Goal: Task Accomplishment & Management: Manage account settings

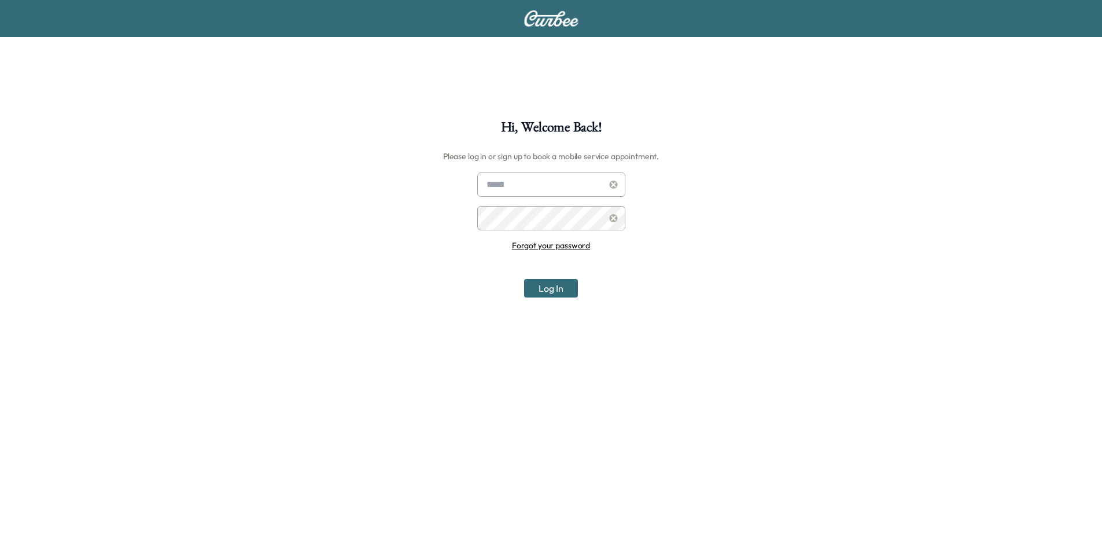
type input "**********"
click at [546, 292] on button "Log In" at bounding box center [551, 288] width 54 height 19
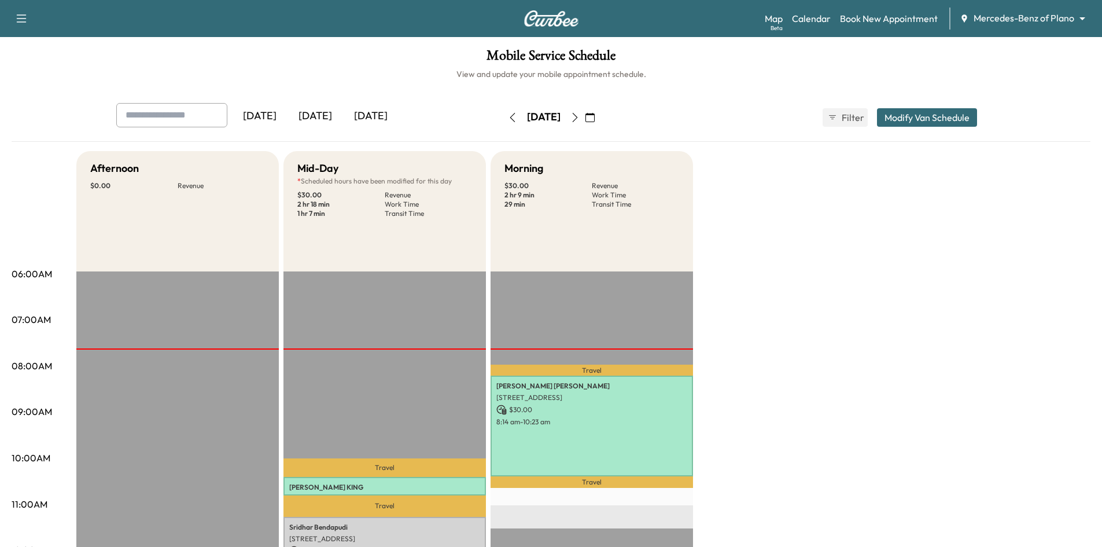
click at [330, 118] on div "[DATE]" at bounding box center [316, 116] width 56 height 27
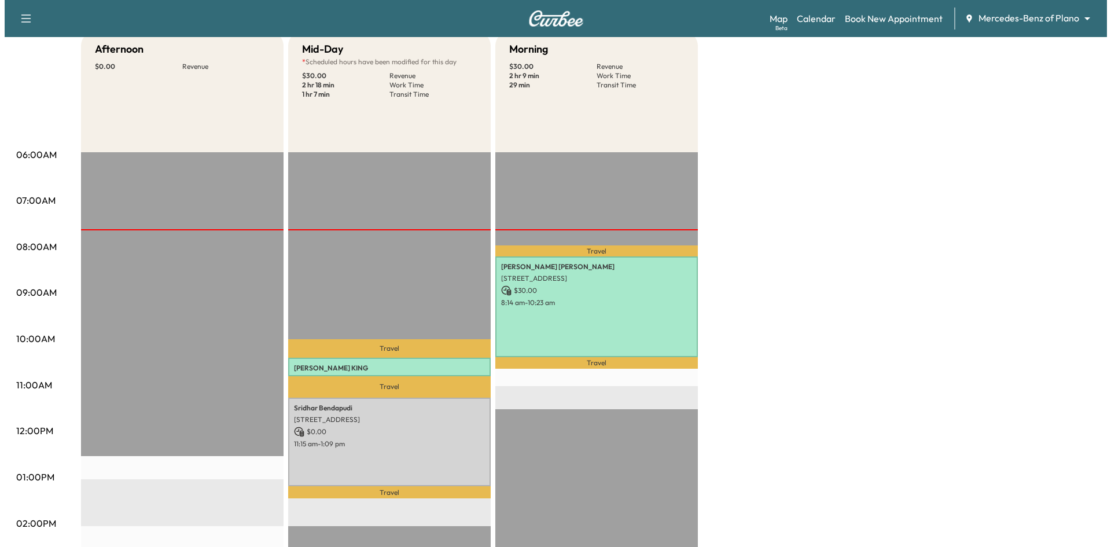
scroll to position [231, 0]
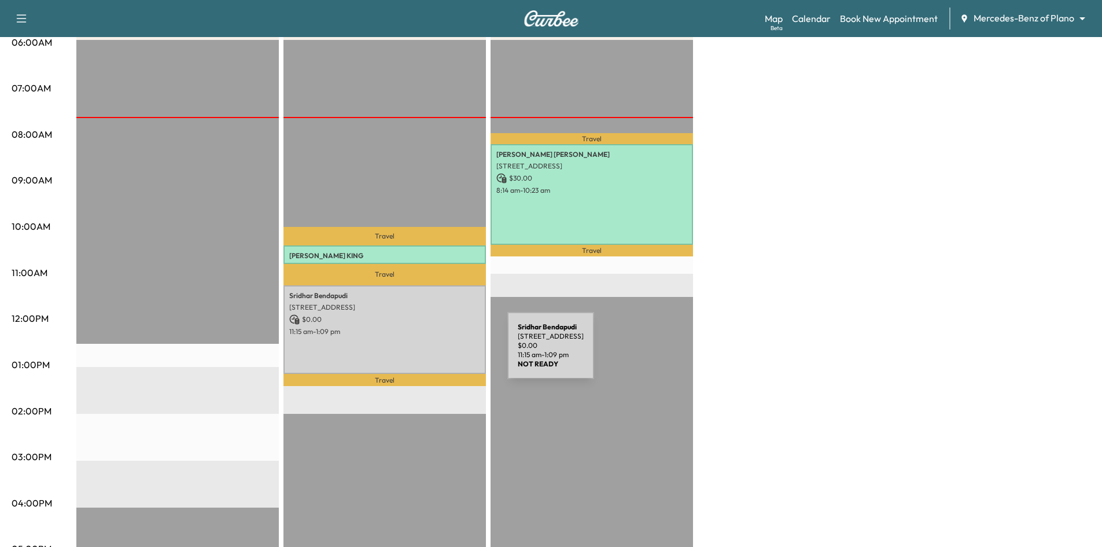
click at [421, 352] on div "Sridhar Bendapudi 2452 Deer Horn Dr, Plano, TX 75025, USA $ 0.00 11:15 am - 1:0…" at bounding box center [384, 329] width 202 height 89
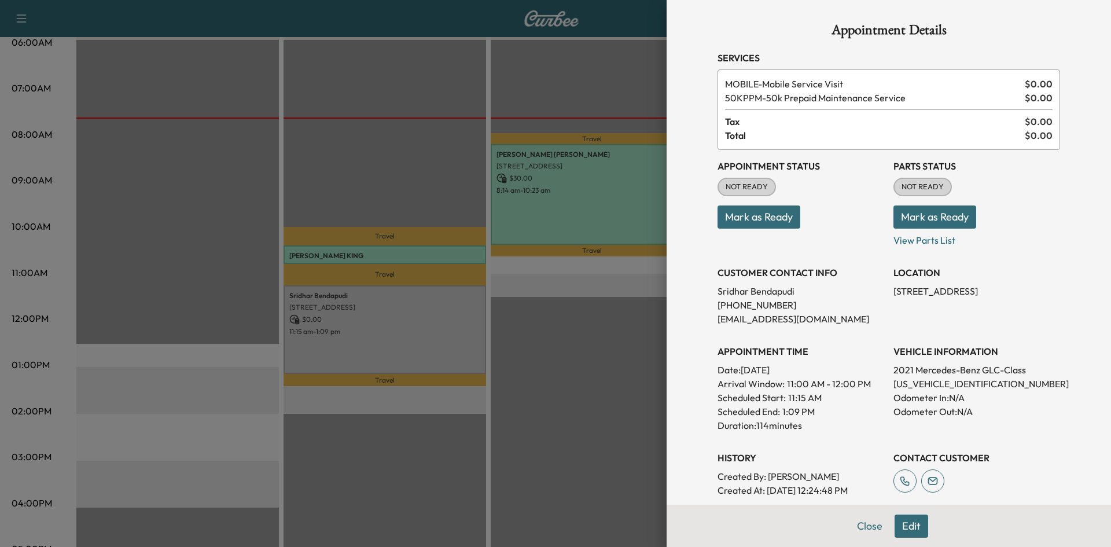
click at [957, 384] on p "W1N0G8DBXMV318487" at bounding box center [976, 384] width 167 height 14
copy p "W1N0G8DBXMV318487"
click at [568, 75] on div at bounding box center [555, 273] width 1111 height 547
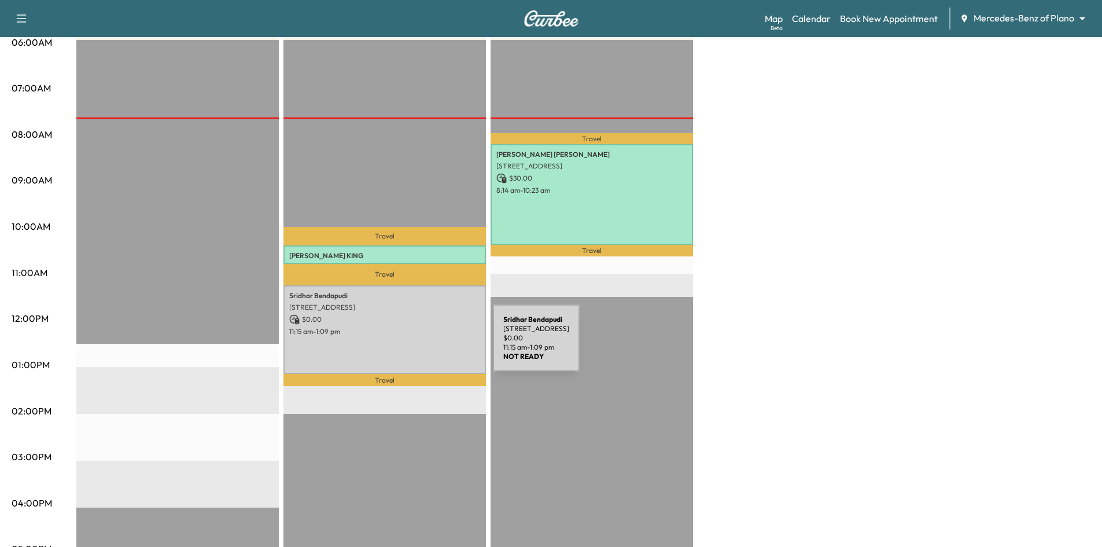
click at [407, 345] on div "Sridhar Bendapudi 2452 Deer Horn Dr, Plano, TX 75025, USA $ 0.00 11:15 am - 1:0…" at bounding box center [384, 329] width 202 height 89
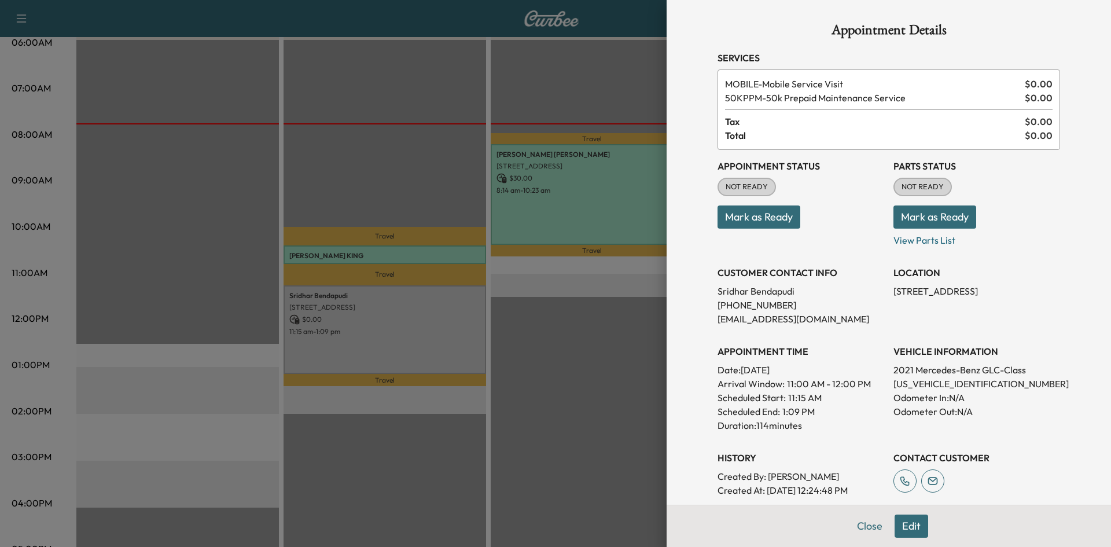
drag, startPoint x: 901, startPoint y: 528, endPoint x: 987, endPoint y: 524, distance: 85.7
click at [902, 528] on button "Edit" at bounding box center [911, 525] width 34 height 23
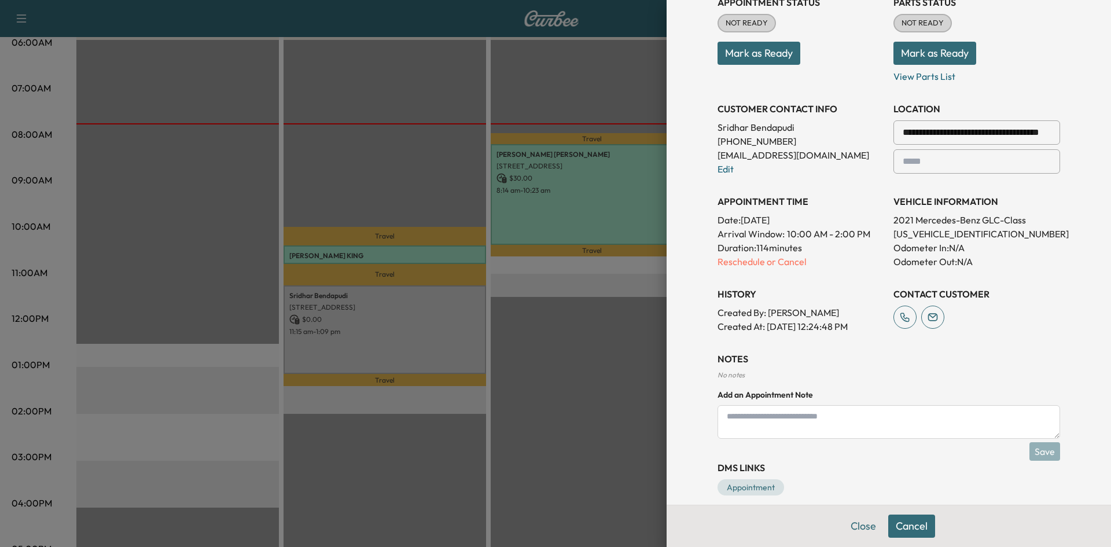
scroll to position [202, 0]
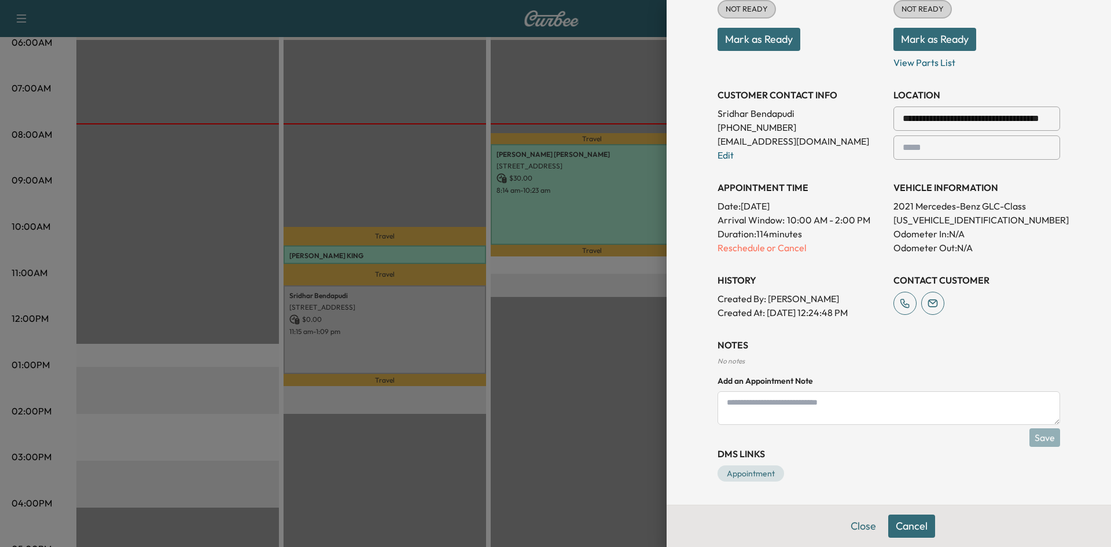
click at [804, 401] on textarea at bounding box center [888, 408] width 342 height 34
paste textarea "**********"
type textarea "**********"
drag, startPoint x: 1032, startPoint y: 434, endPoint x: 1014, endPoint y: 431, distance: 18.3
click at [1031, 434] on button "Save" at bounding box center [1044, 437] width 31 height 19
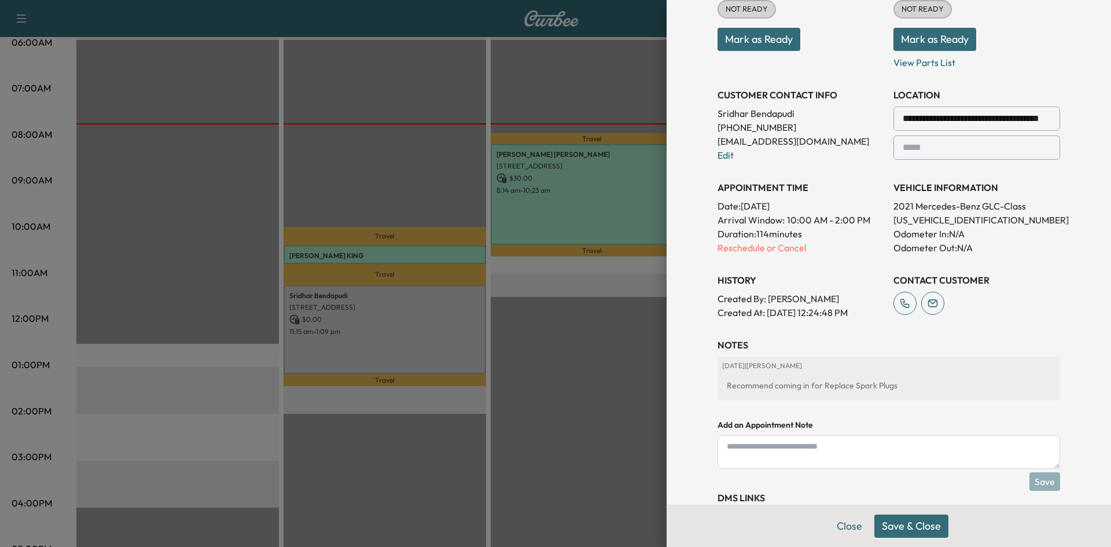
click at [894, 529] on button "Save & Close" at bounding box center [911, 525] width 74 height 23
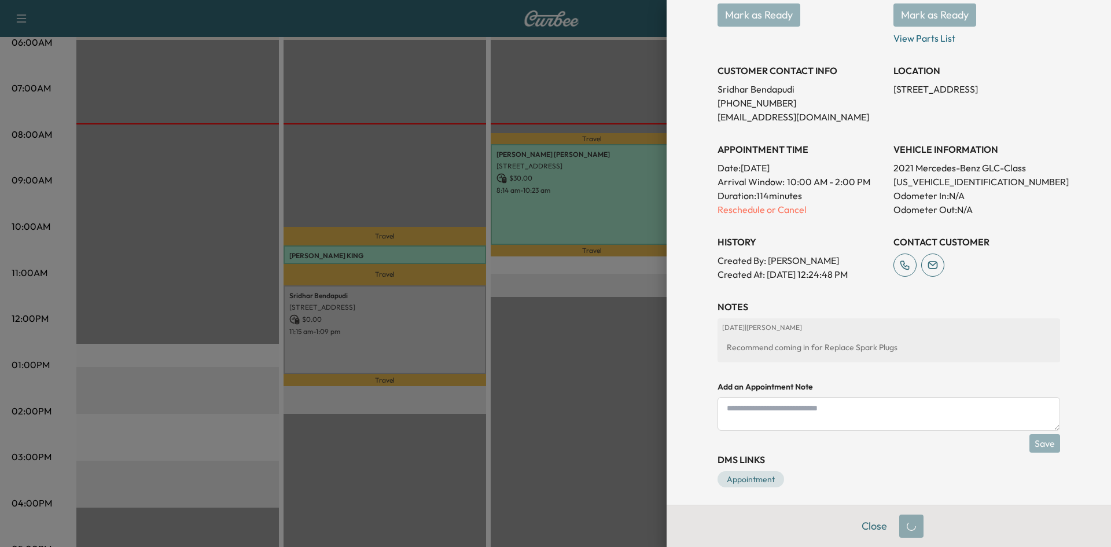
scroll to position [178, 0]
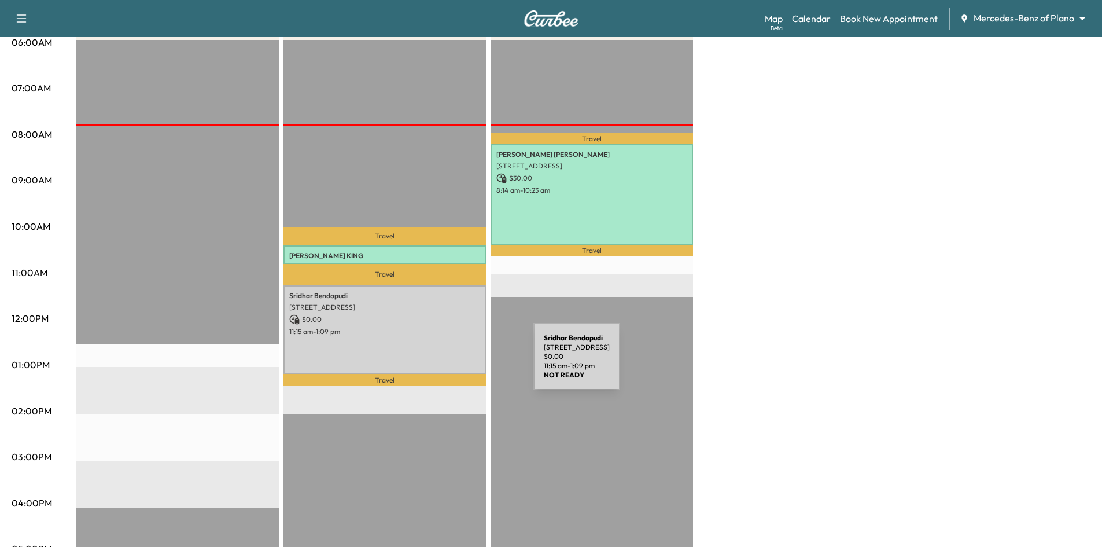
click at [438, 374] on p "Travel" at bounding box center [384, 380] width 202 height 13
click at [432, 334] on div "Sridhar Bendapudi 2452 Deer Horn Dr, Plano, TX 75025, USA $ 0.00 11:15 am - 1:0…" at bounding box center [384, 329] width 202 height 89
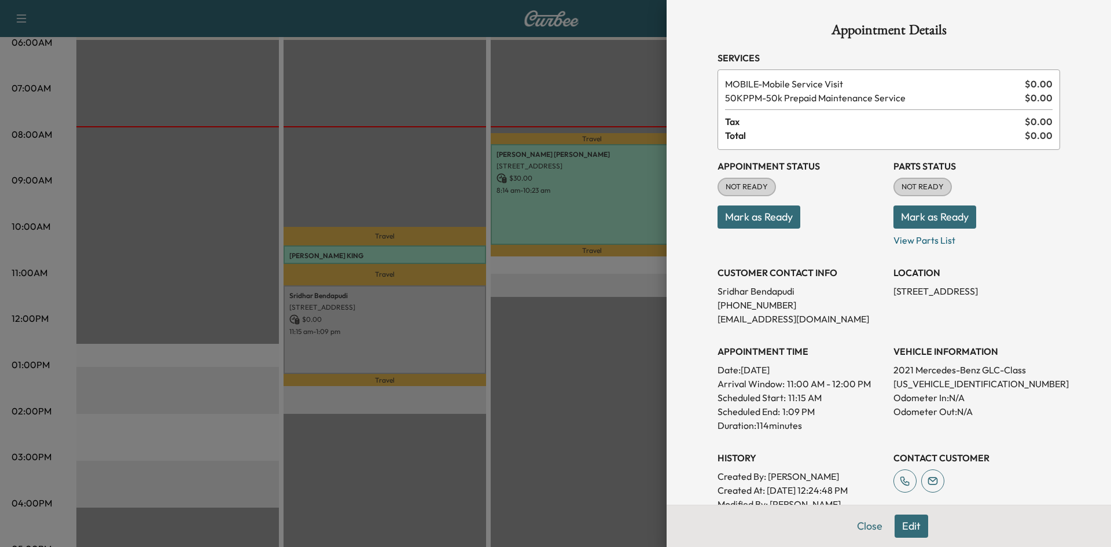
click at [754, 213] on button "Mark as Ready" at bounding box center [758, 216] width 83 height 23
click at [581, 374] on div at bounding box center [555, 273] width 1111 height 547
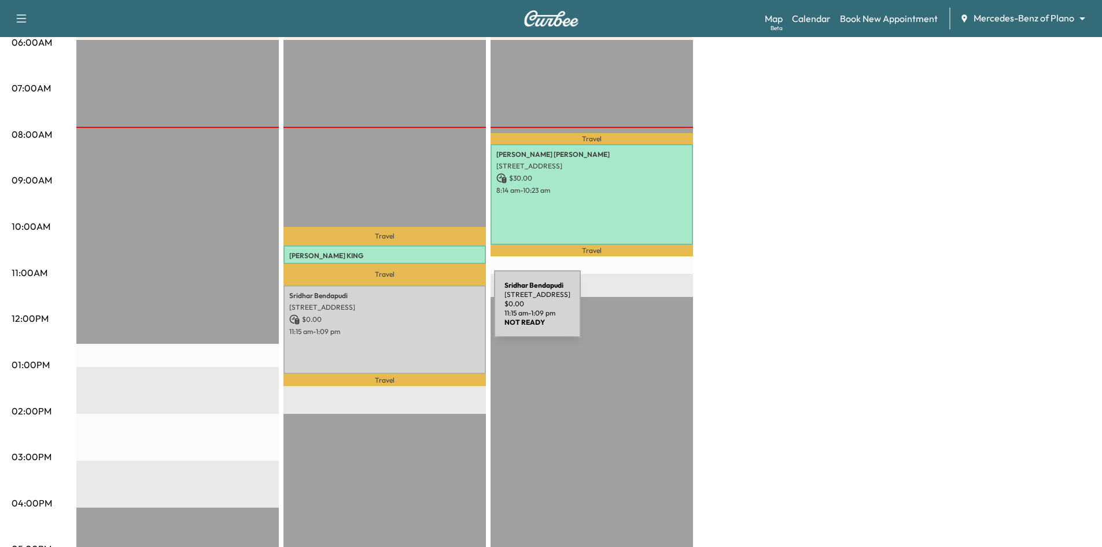
click at [408, 316] on p "$ 0.00" at bounding box center [384, 319] width 191 height 10
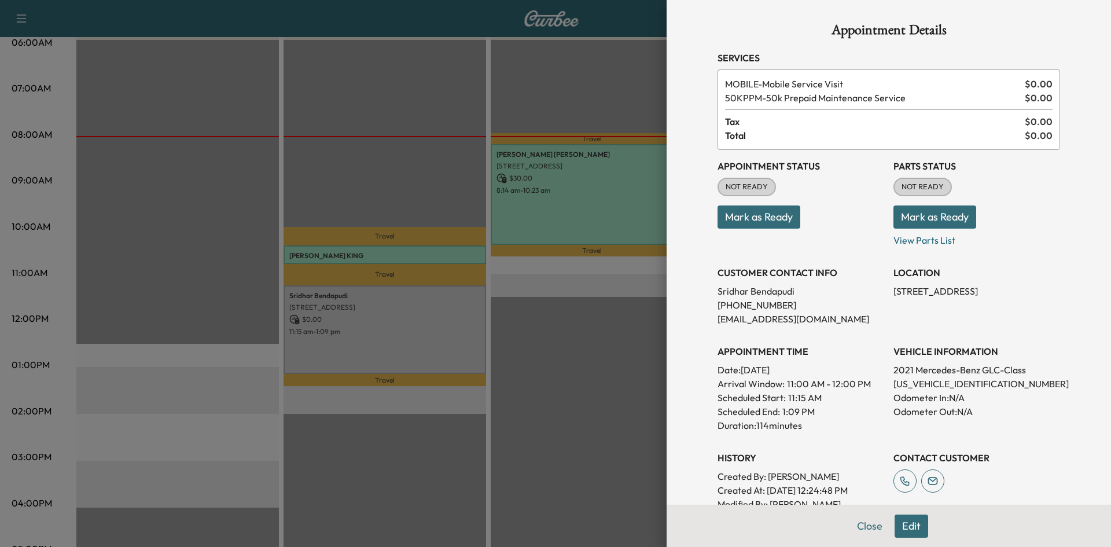
click at [729, 218] on button "Mark as Ready" at bounding box center [758, 216] width 83 height 23
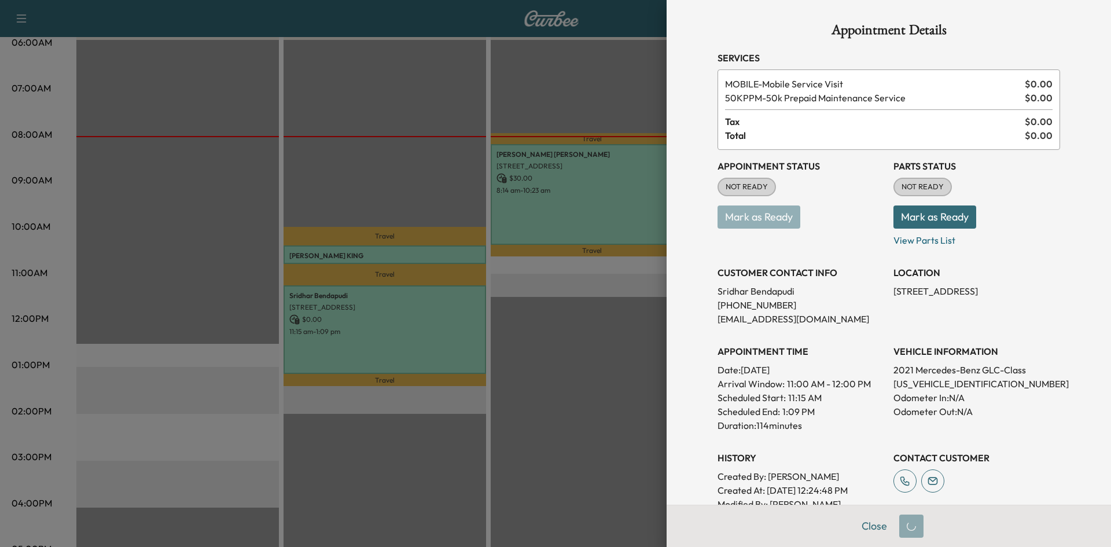
click at [495, 93] on div at bounding box center [555, 273] width 1111 height 547
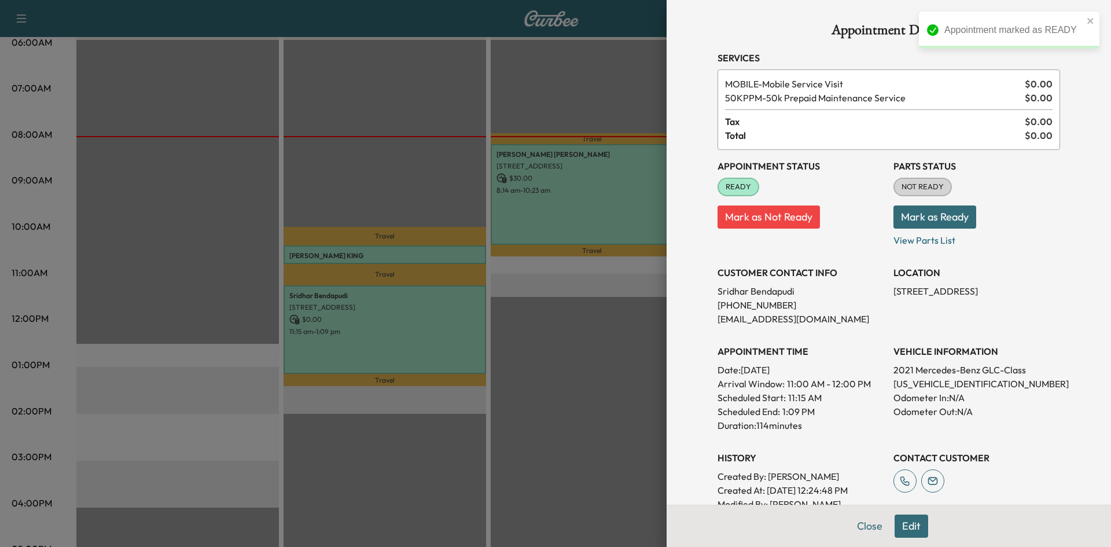
click at [444, 246] on div at bounding box center [555, 273] width 1111 height 547
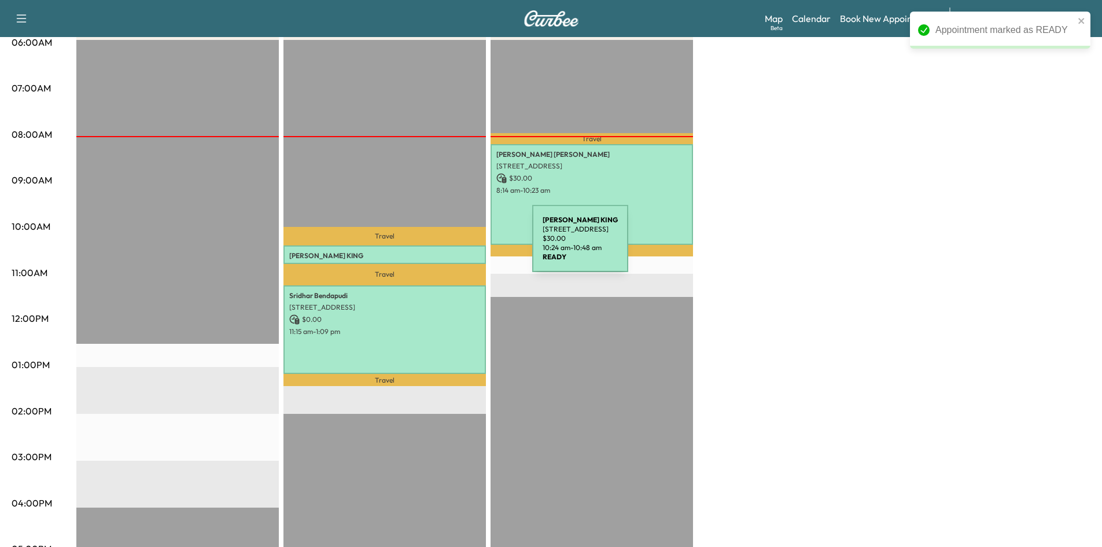
click at [445, 245] on div "RANDALL KING 1175 N Stemmons Fwy, Lewisville, TX 75067, USA $ 30.00 10:24 am - …" at bounding box center [384, 254] width 202 height 19
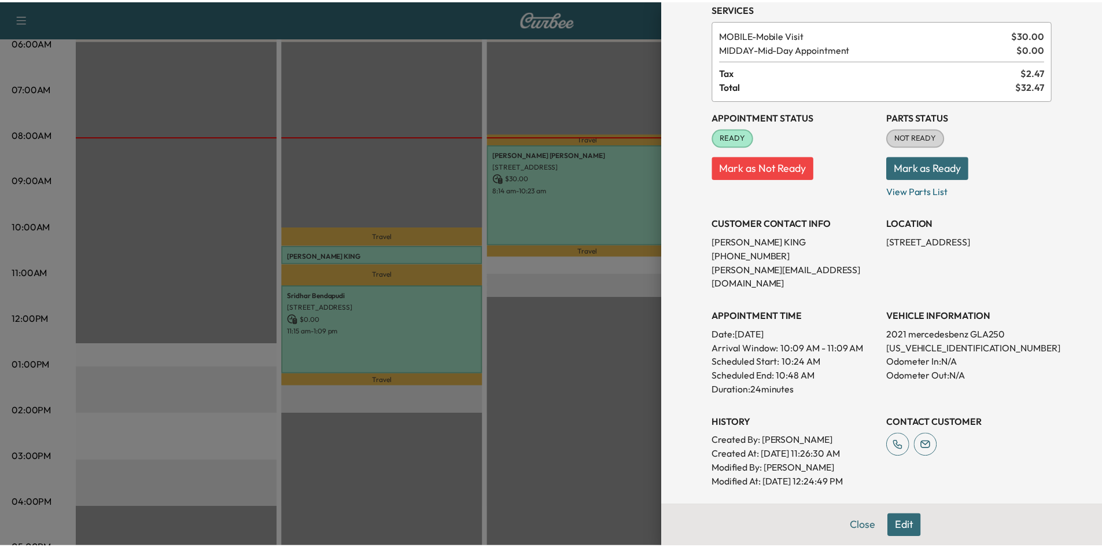
scroll to position [174, 0]
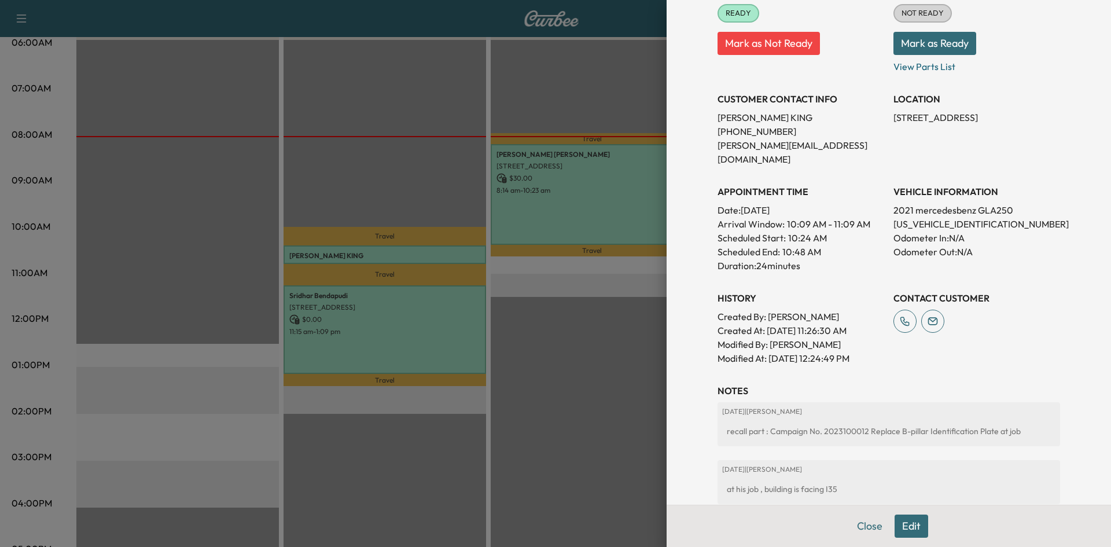
click at [897, 217] on p "W1N4N4GB9MJ239895" at bounding box center [976, 224] width 167 height 14
copy p "W1N4N4GB9MJ239895"
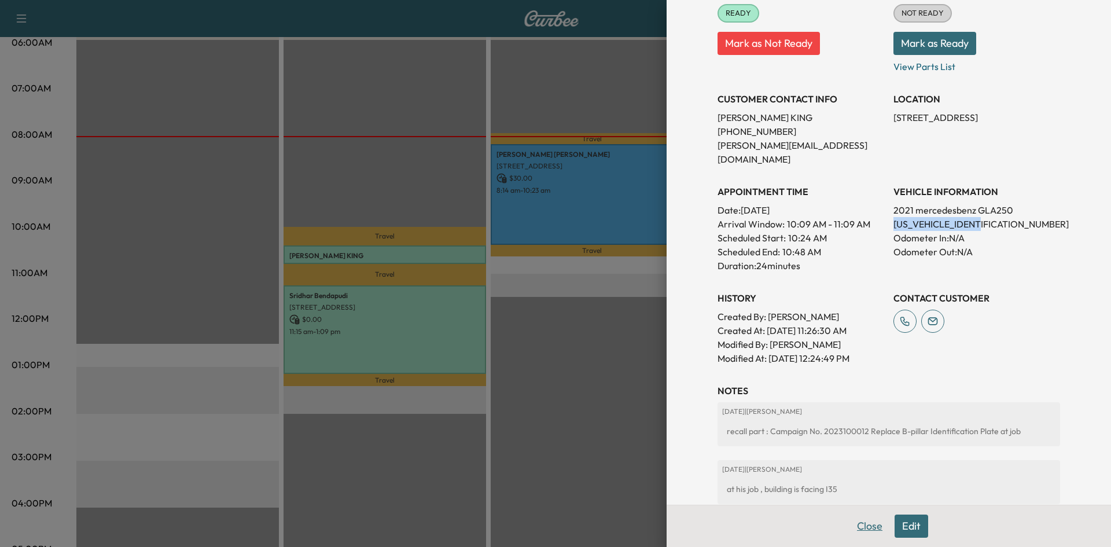
drag, startPoint x: 867, startPoint y: 529, endPoint x: 854, endPoint y: 506, distance: 26.6
click at [867, 529] on button "Close" at bounding box center [869, 525] width 40 height 23
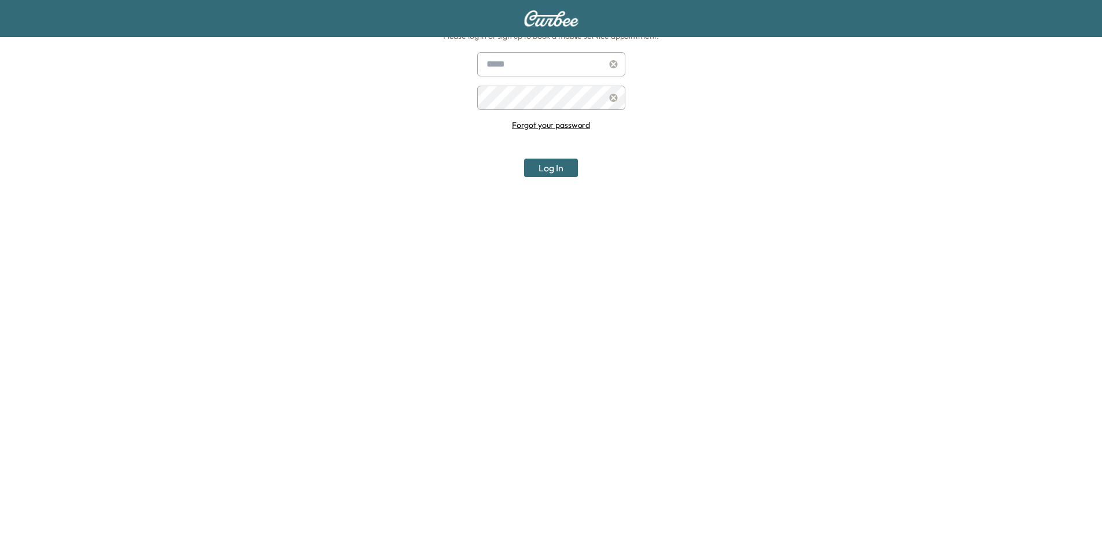
scroll to position [120, 0]
type input "**********"
click at [569, 165] on button "Log In" at bounding box center [551, 168] width 54 height 19
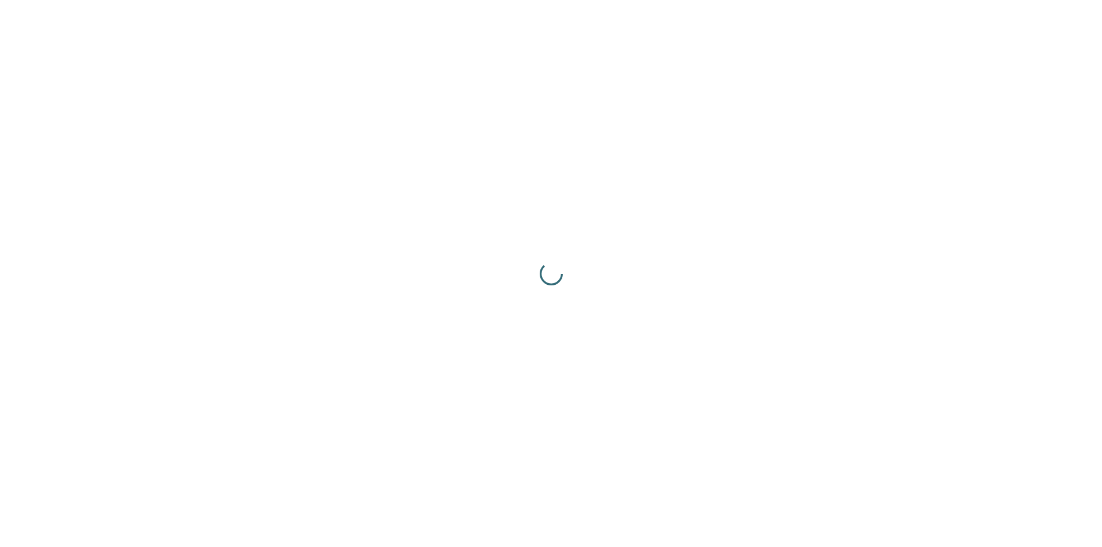
scroll to position [0, 0]
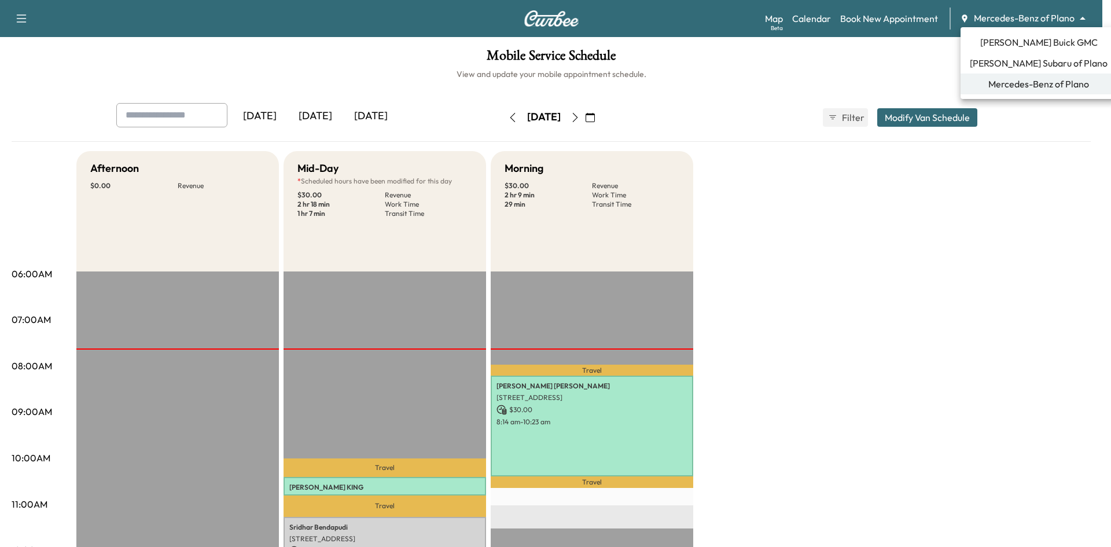
click at [1068, 20] on body "Support Log Out Map Beta Calendar Book New Appointment Mercedes-Benz of Plano *…" at bounding box center [555, 273] width 1111 height 547
click at [1048, 53] on li "Ewing Subaru of Plano" at bounding box center [1038, 63] width 156 height 21
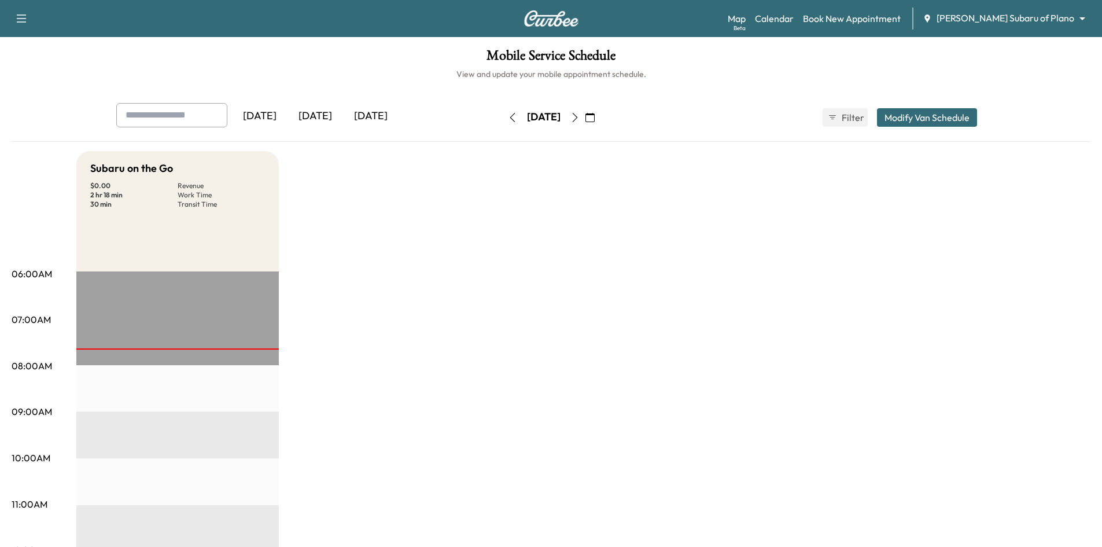
click at [325, 113] on div "[DATE]" at bounding box center [316, 116] width 56 height 27
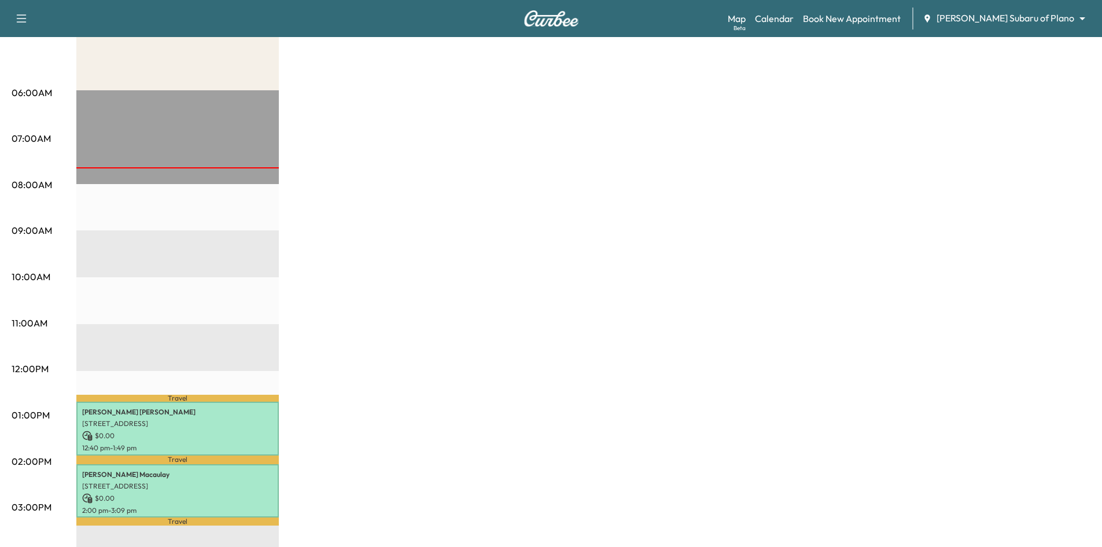
scroll to position [174, 0]
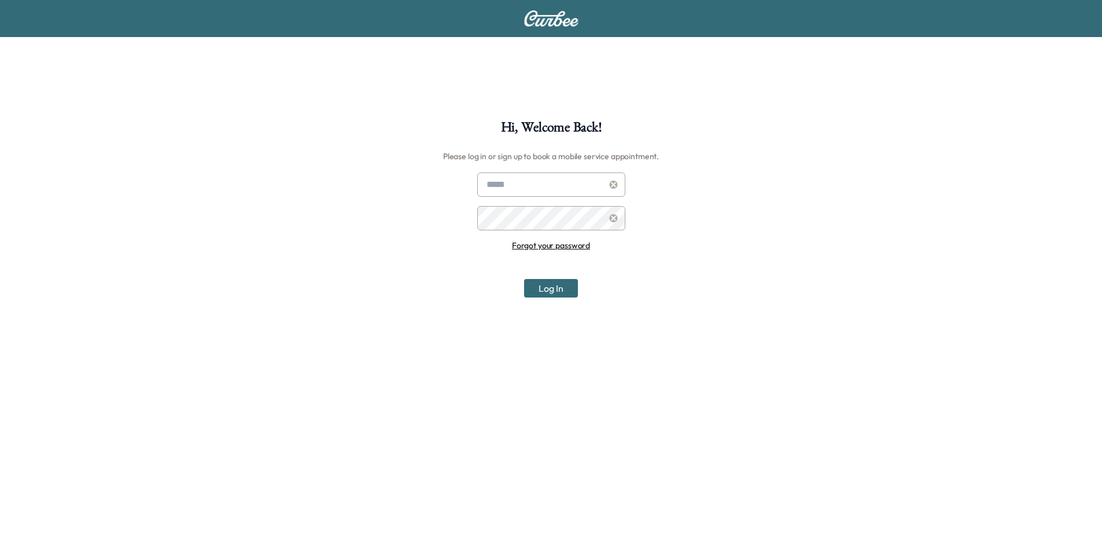
scroll to position [116, 0]
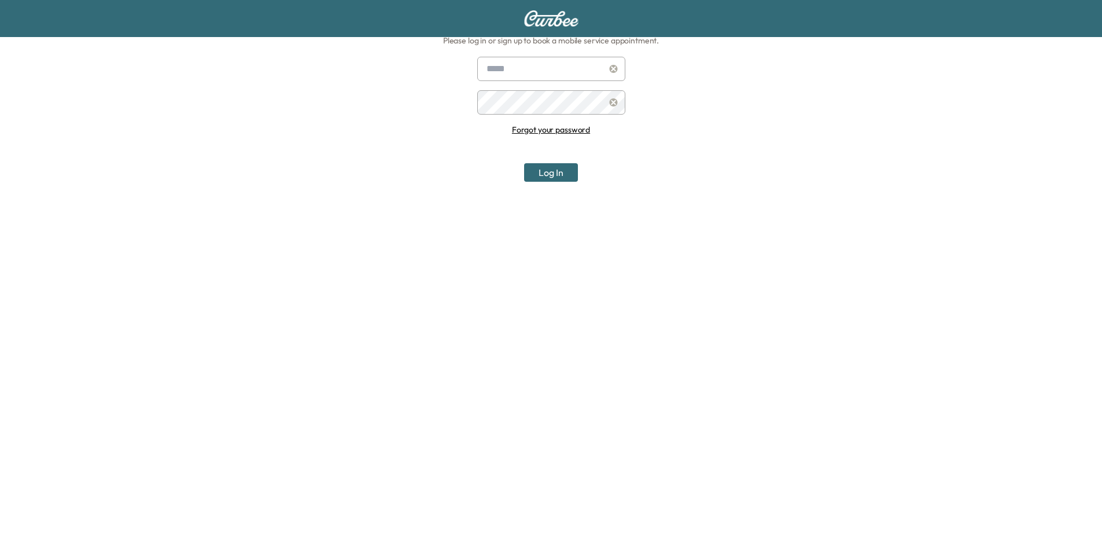
type input "**********"
click at [563, 179] on button "Log In" at bounding box center [551, 172] width 54 height 19
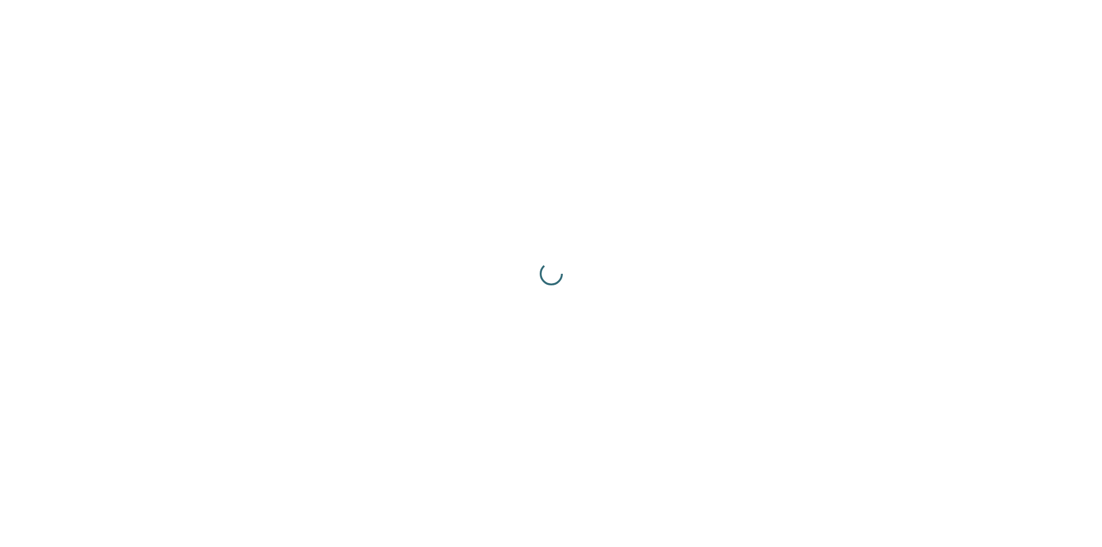
scroll to position [0, 0]
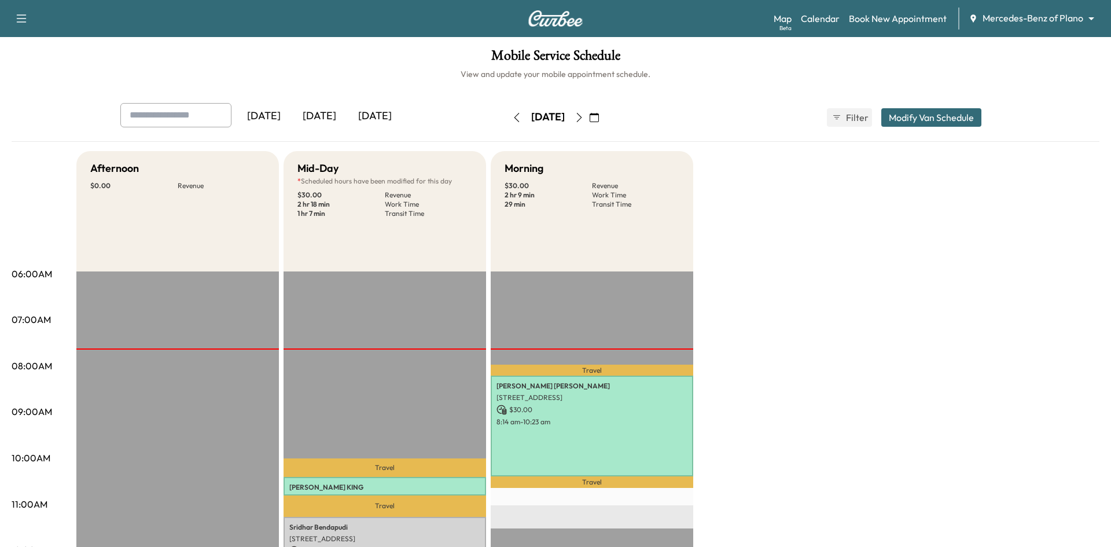
click at [1027, 17] on body "Support Log Out Map Beta Calendar Book New Appointment Mercedes-Benz of Plano *…" at bounding box center [555, 273] width 1111 height 547
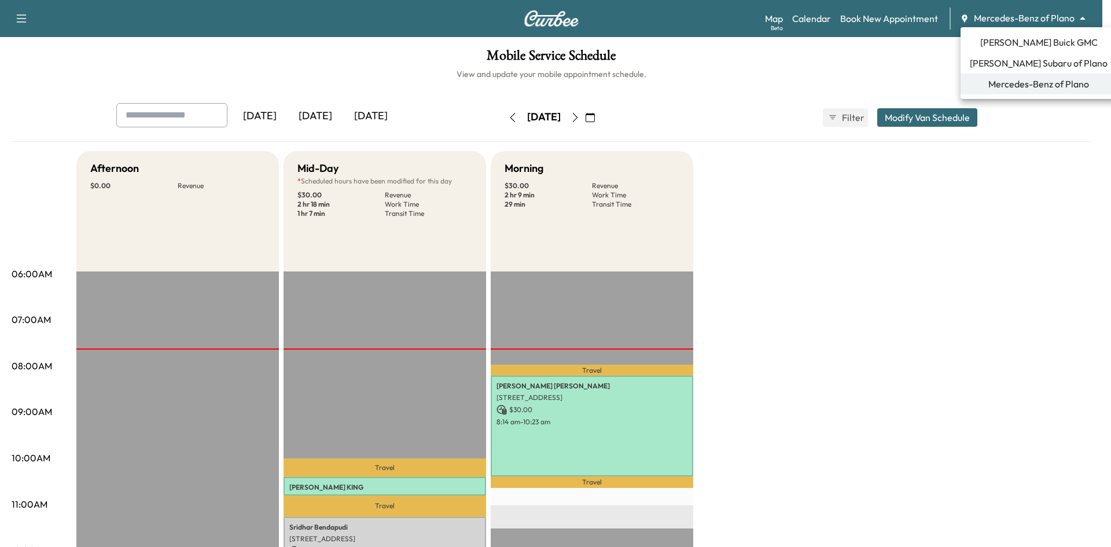
click at [1018, 38] on span "[PERSON_NAME] Buick GMC" at bounding box center [1038, 42] width 117 height 14
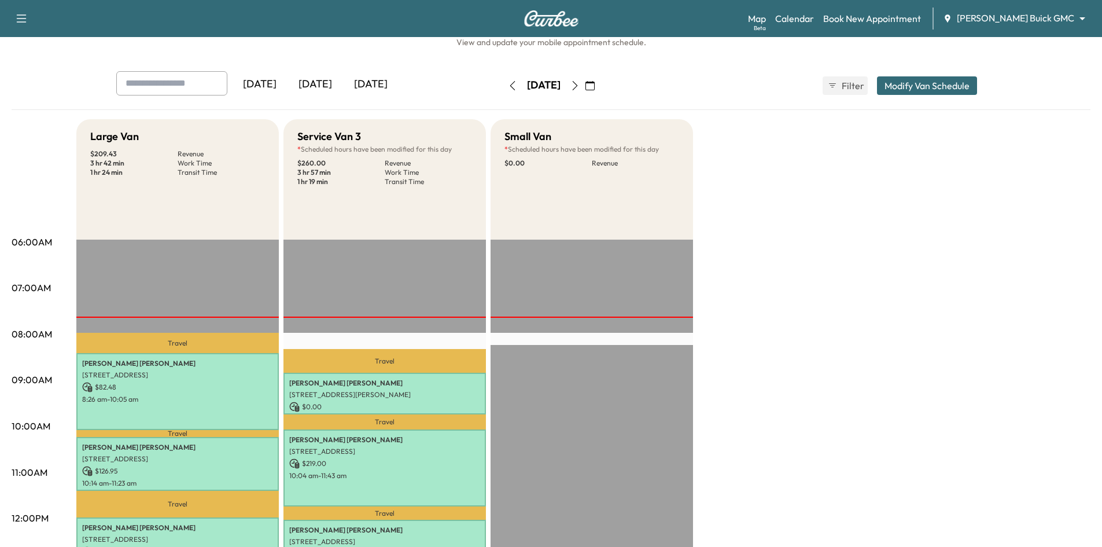
scroll to position [58, 0]
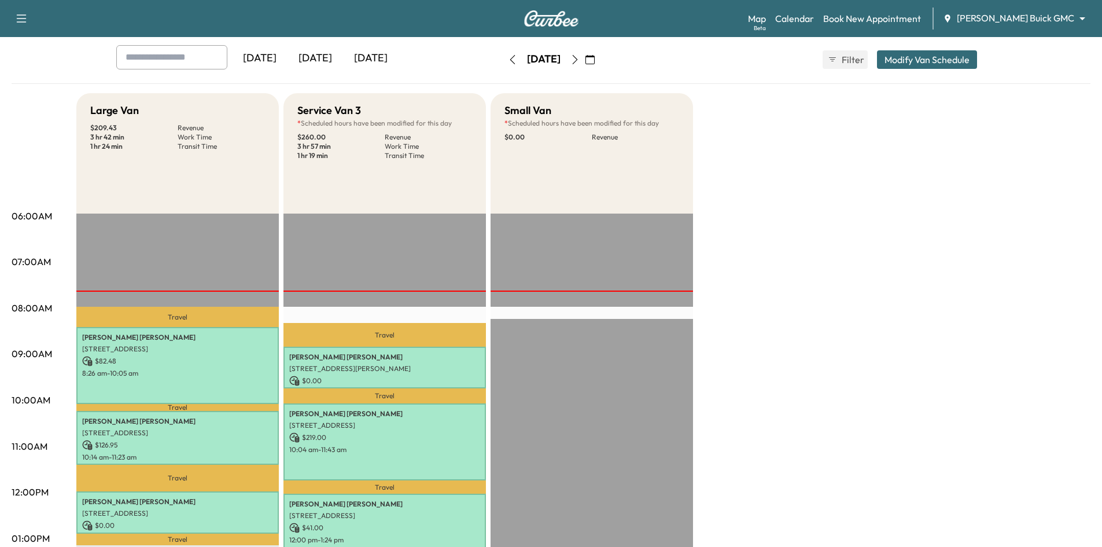
click at [390, 56] on div "[DATE]" at bounding box center [371, 58] width 56 height 27
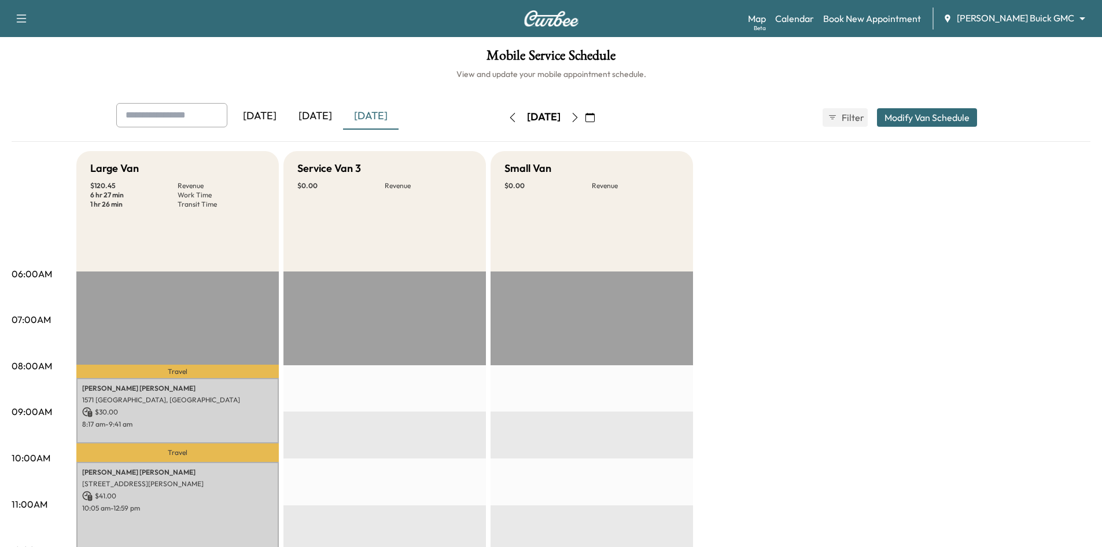
click at [328, 117] on div "[DATE]" at bounding box center [316, 116] width 56 height 27
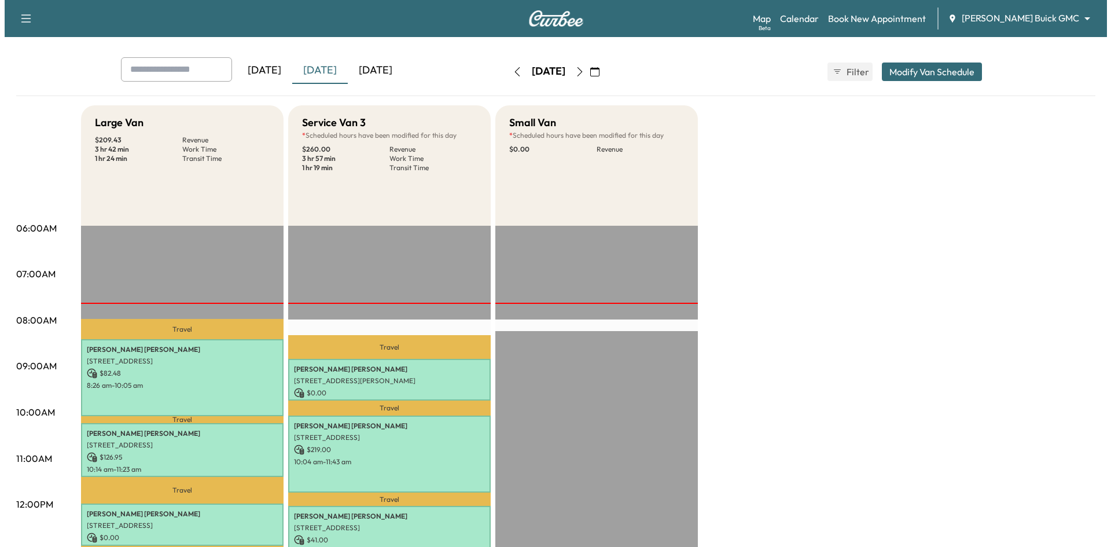
scroll to position [116, 0]
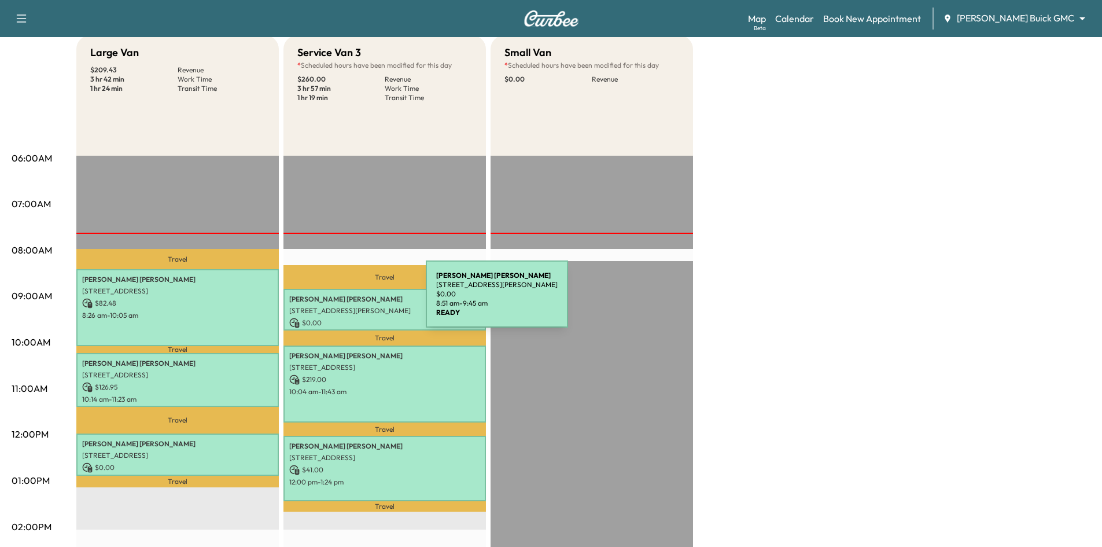
click at [339, 300] on p "[PERSON_NAME]" at bounding box center [384, 298] width 191 height 9
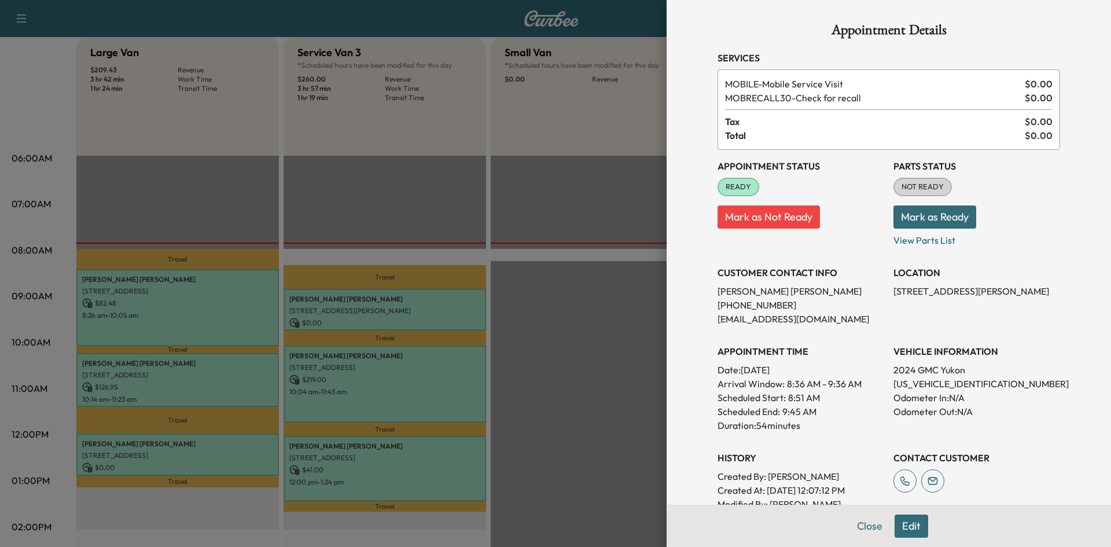
scroll to position [233, 0]
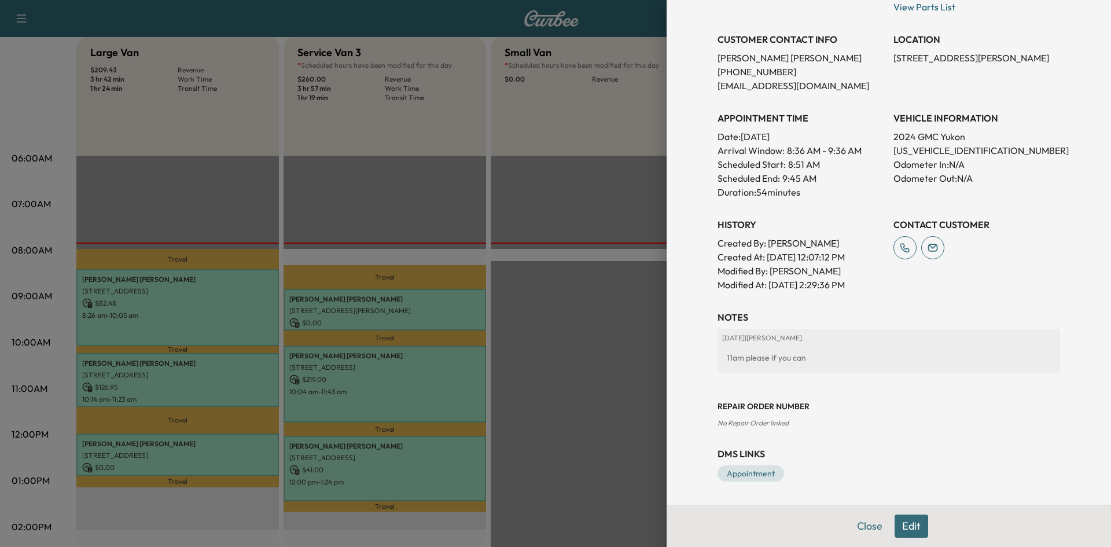
click at [868, 529] on button "Close" at bounding box center [869, 525] width 40 height 23
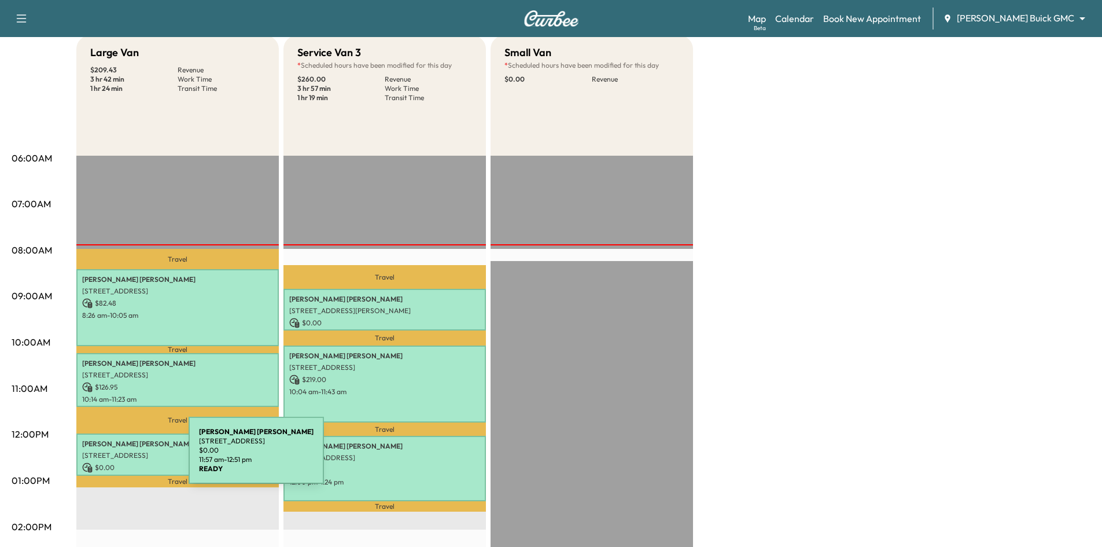
click at [105, 457] on div "[PERSON_NAME] [STREET_ADDRESS] $ 0.00 11:57 am - 12:51 pm" at bounding box center [177, 454] width 202 height 42
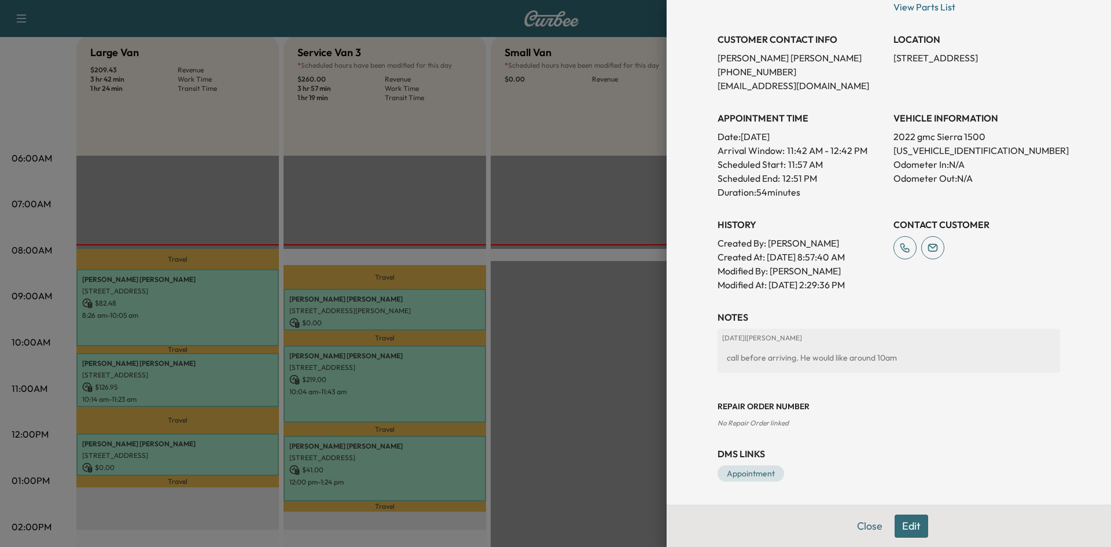
click at [615, 401] on div at bounding box center [555, 273] width 1111 height 547
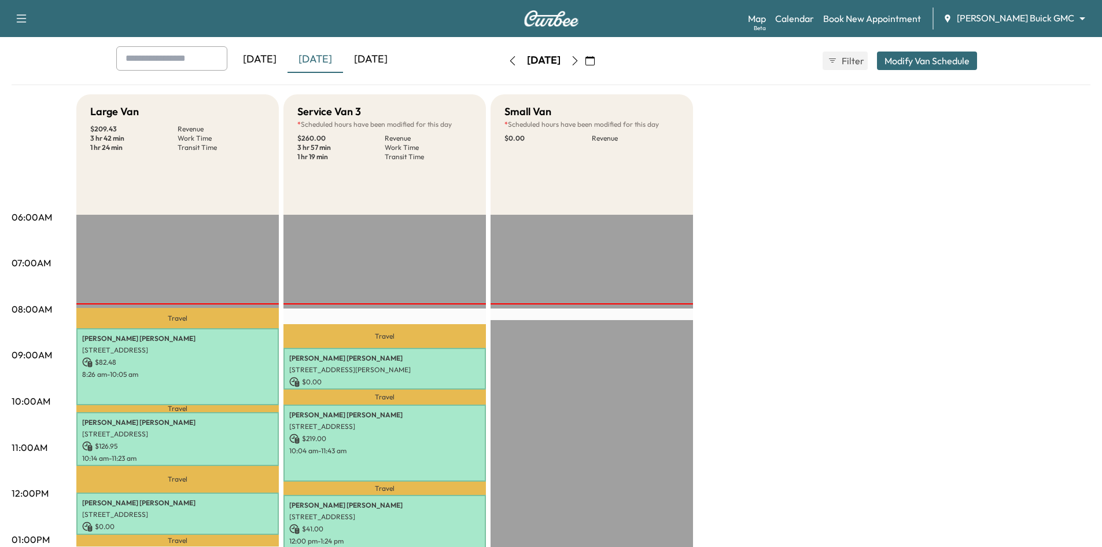
scroll to position [0, 0]
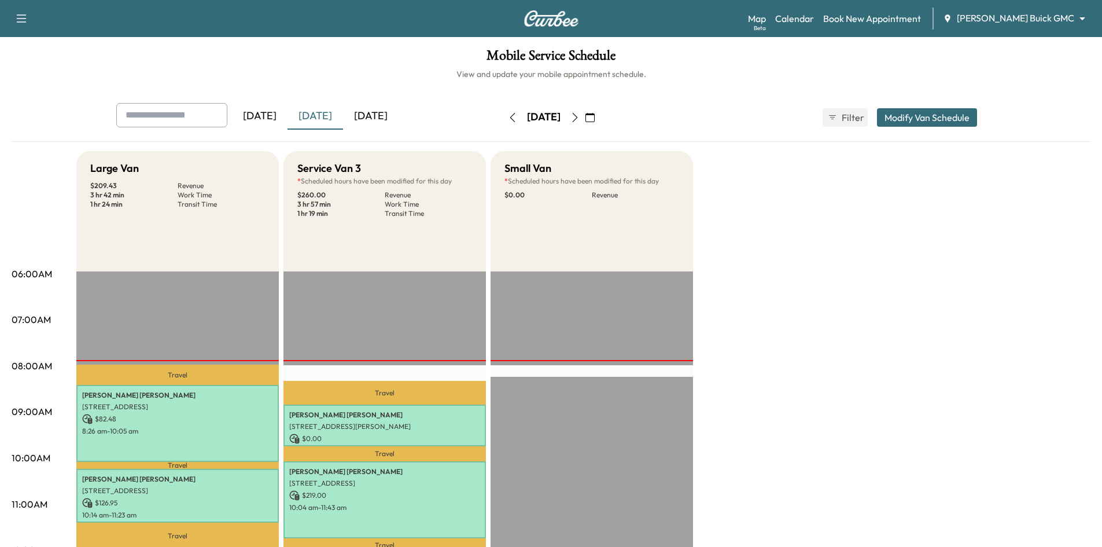
click at [580, 116] on icon "button" at bounding box center [574, 117] width 9 height 9
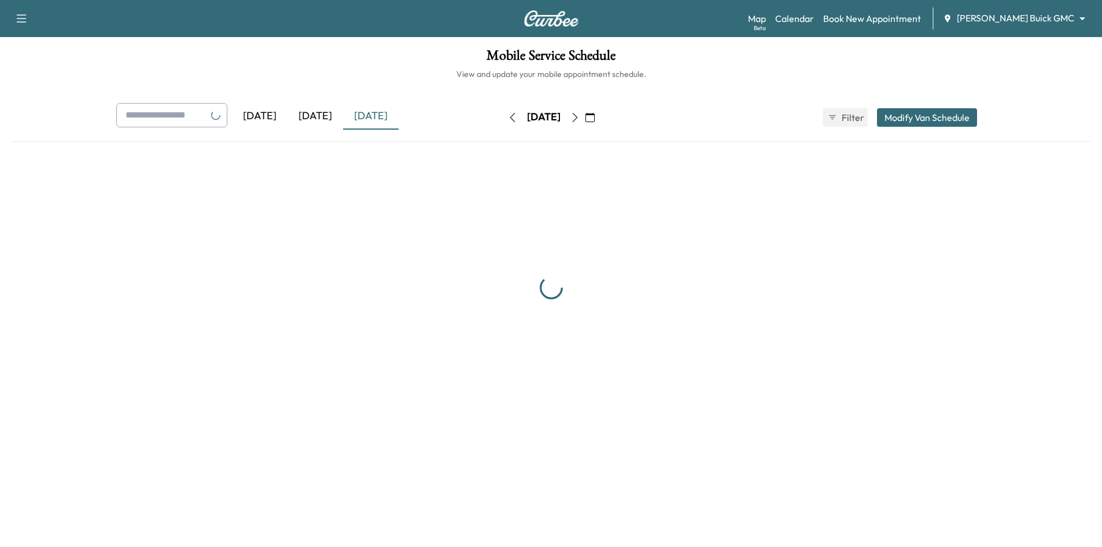
click at [585, 116] on div "[DATE]" at bounding box center [544, 117] width 82 height 19
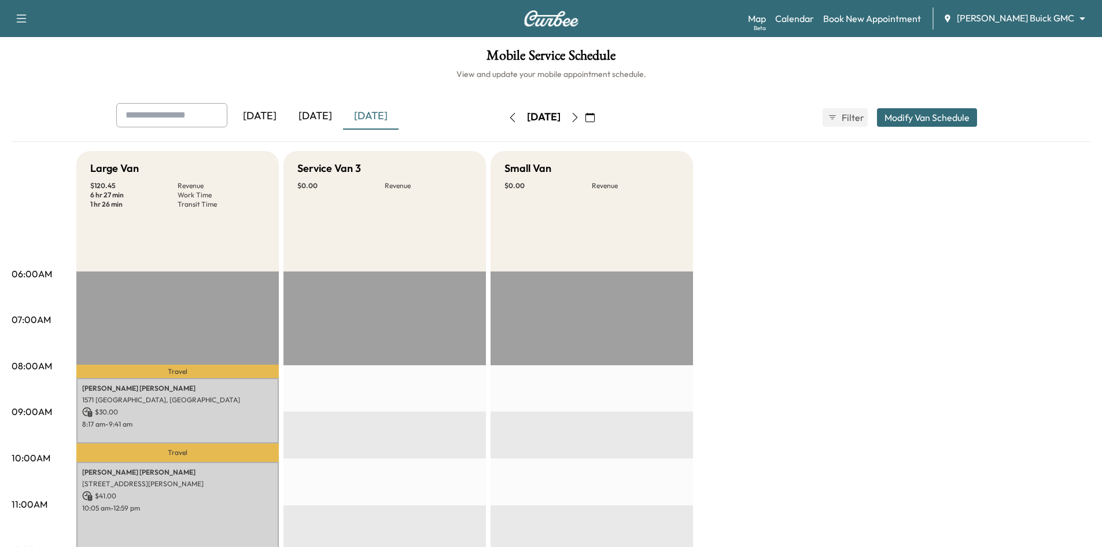
click at [580, 116] on icon "button" at bounding box center [574, 117] width 9 height 9
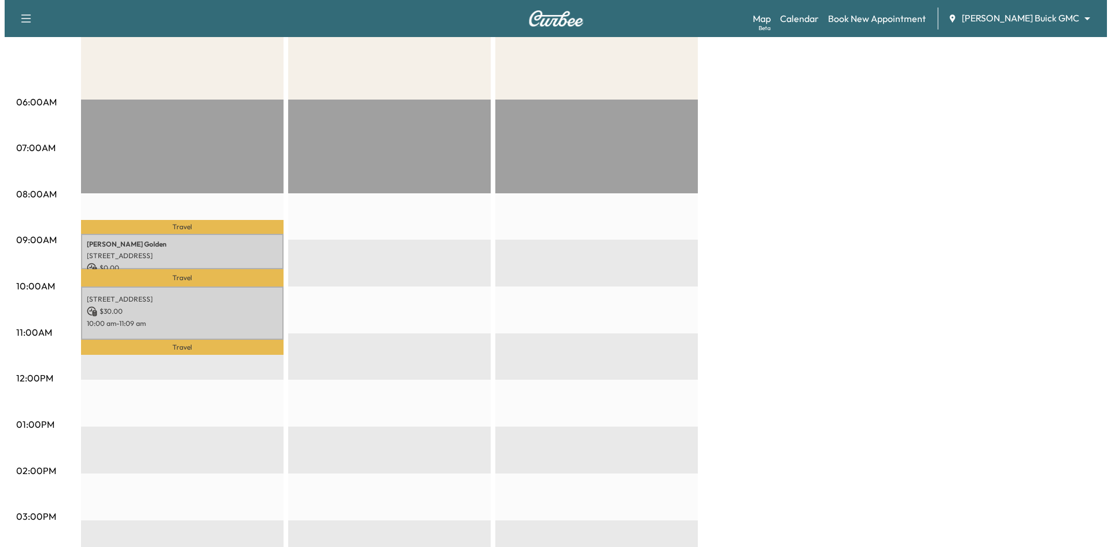
scroll to position [174, 0]
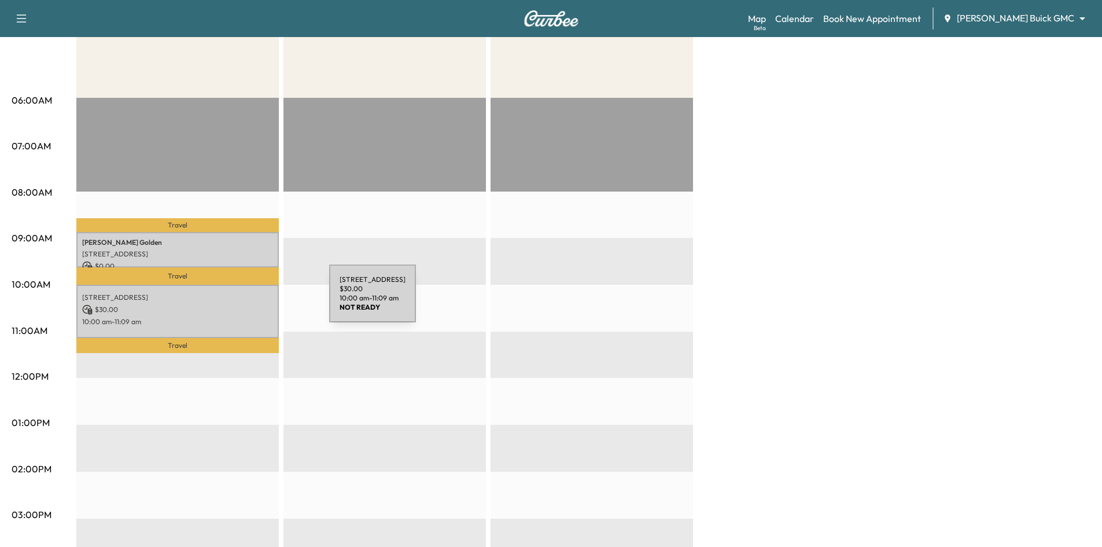
click at [241, 305] on p "$ 30.00" at bounding box center [177, 309] width 191 height 10
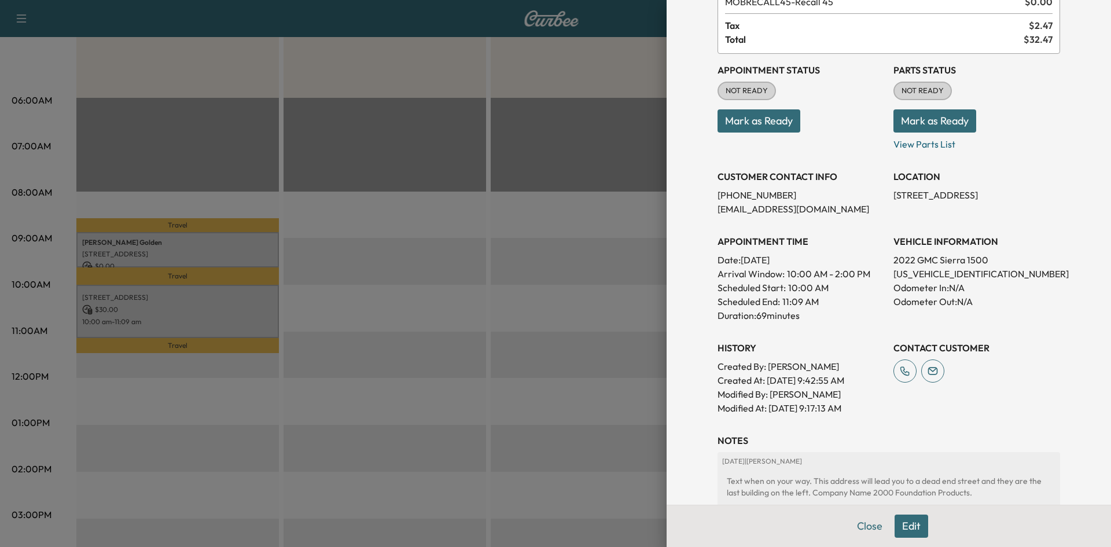
scroll to position [116, 0]
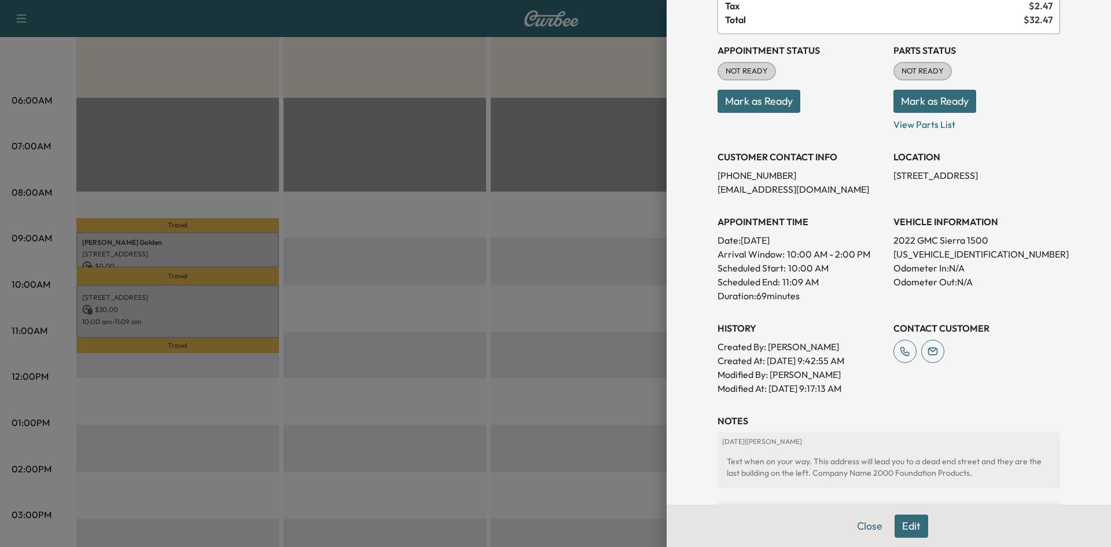
drag, startPoint x: 548, startPoint y: 315, endPoint x: 539, endPoint y: 315, distance: 9.9
click at [547, 315] on div at bounding box center [555, 273] width 1111 height 547
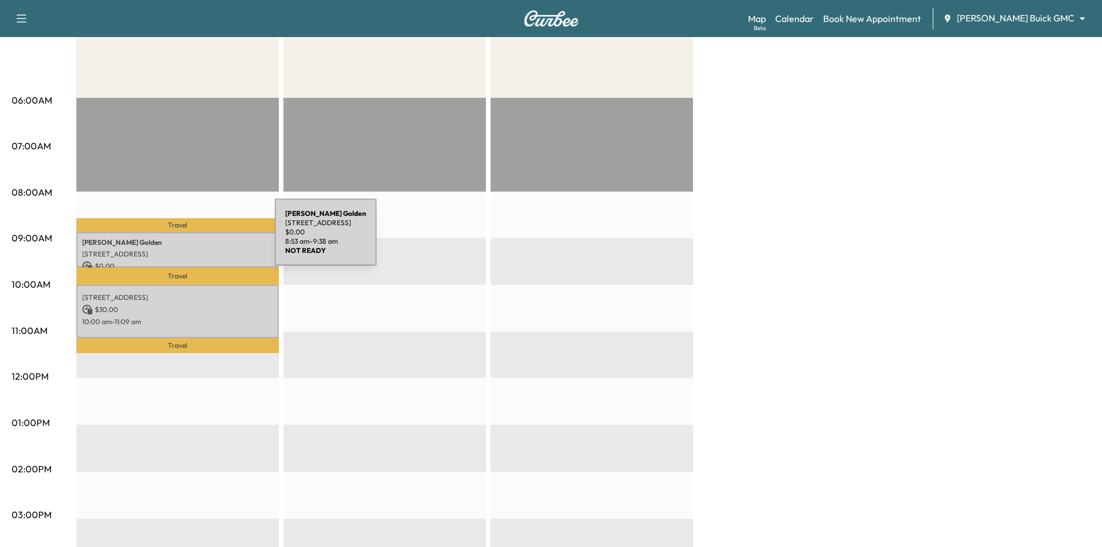
click at [186, 238] on p "[PERSON_NAME]" at bounding box center [177, 242] width 191 height 9
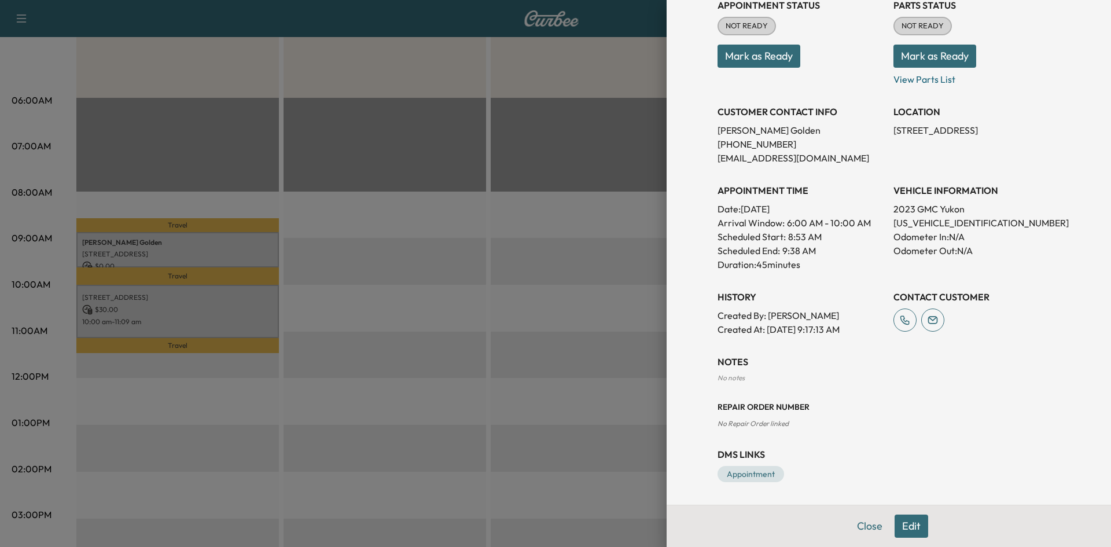
scroll to position [161, 0]
click at [893, 222] on p "[US_VEHICLE_IDENTIFICATION_NUMBER]" at bounding box center [976, 222] width 167 height 14
copy p "[US_VEHICLE_IDENTIFICATION_NUMBER]"
click at [507, 297] on div at bounding box center [555, 273] width 1111 height 547
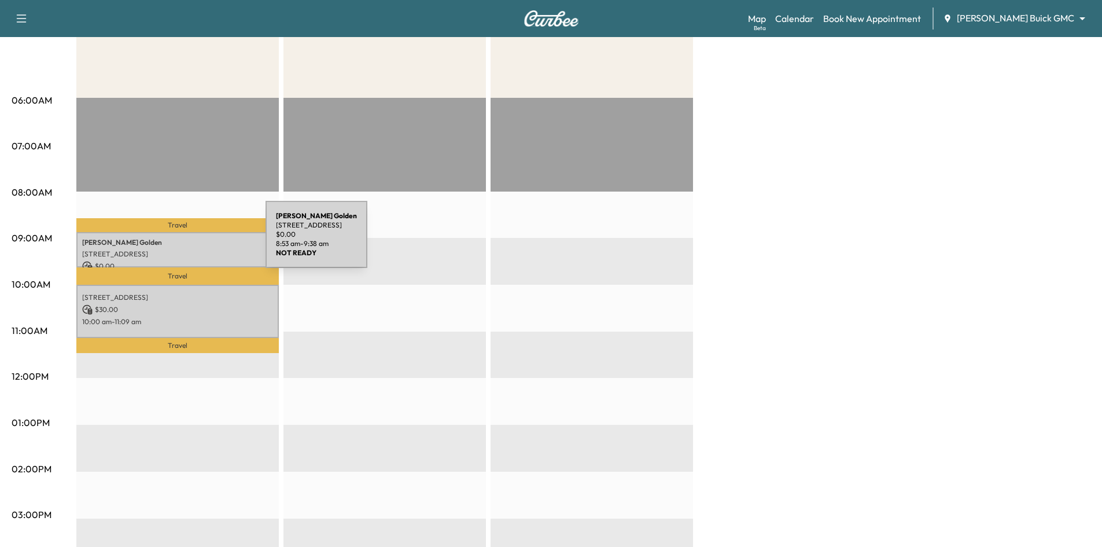
click at [179, 241] on p "[PERSON_NAME]" at bounding box center [177, 242] width 191 height 9
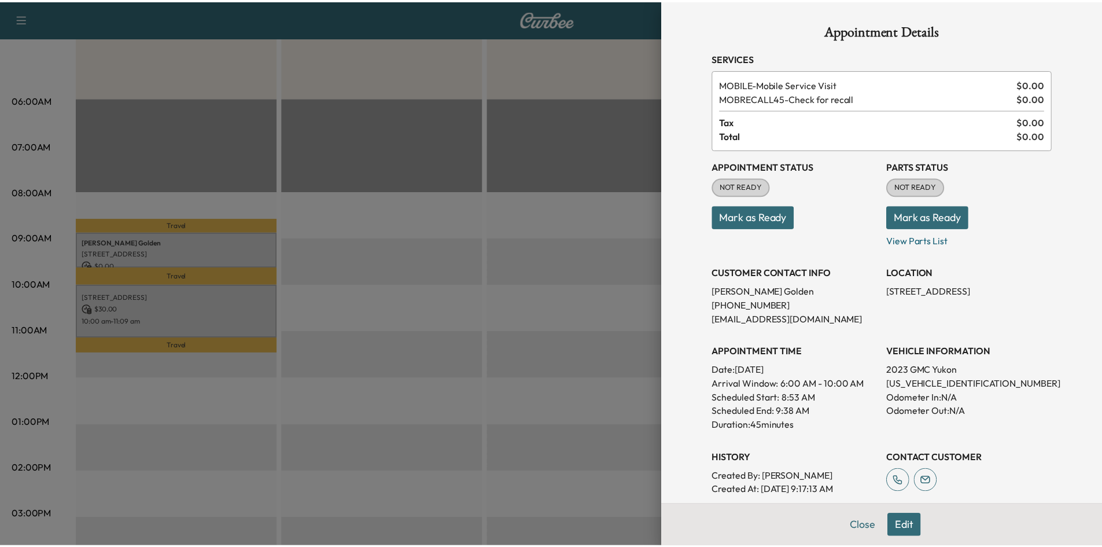
scroll to position [58, 0]
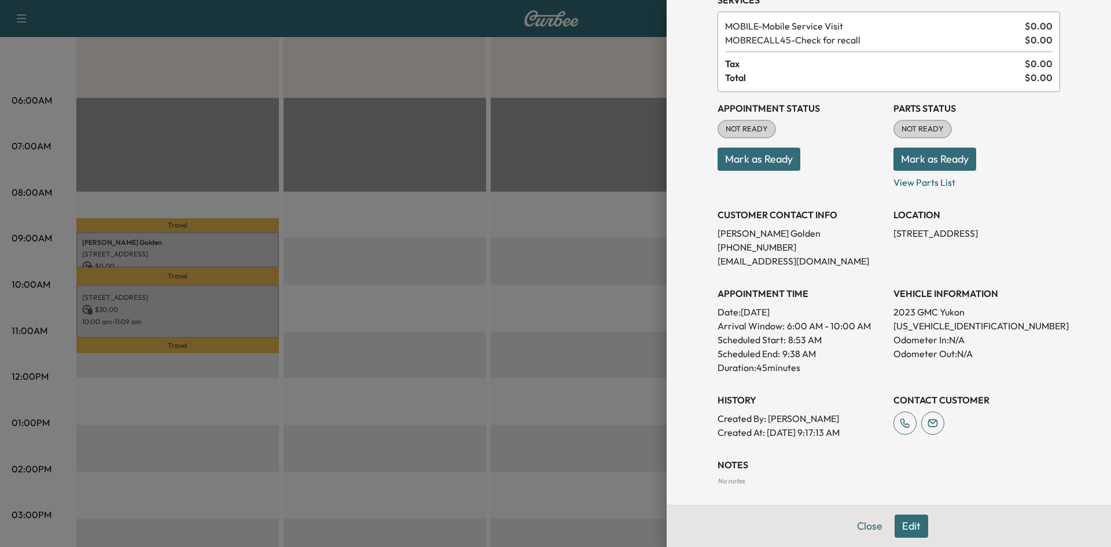
click at [559, 289] on div at bounding box center [555, 273] width 1111 height 547
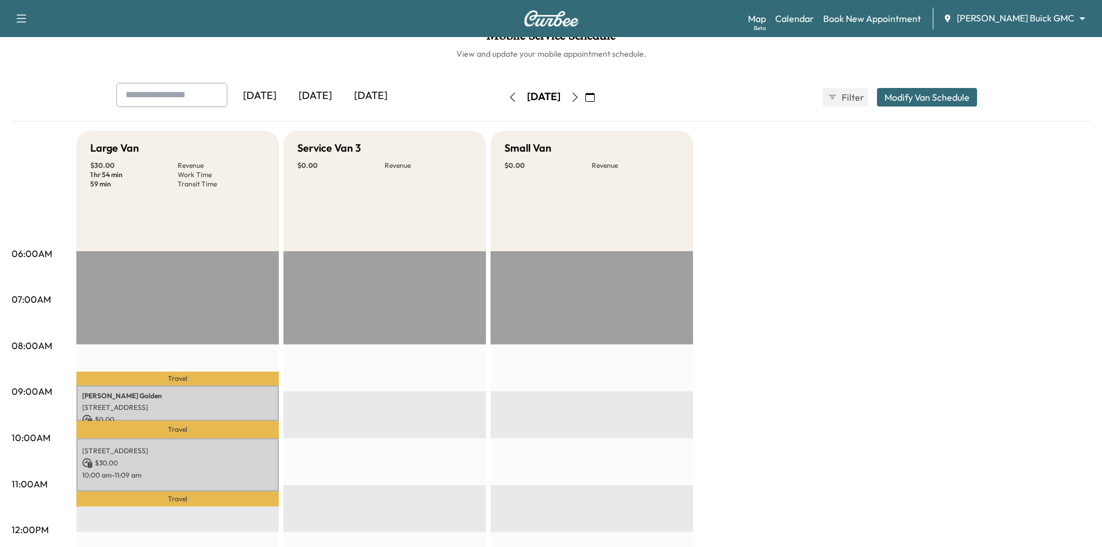
scroll to position [0, 0]
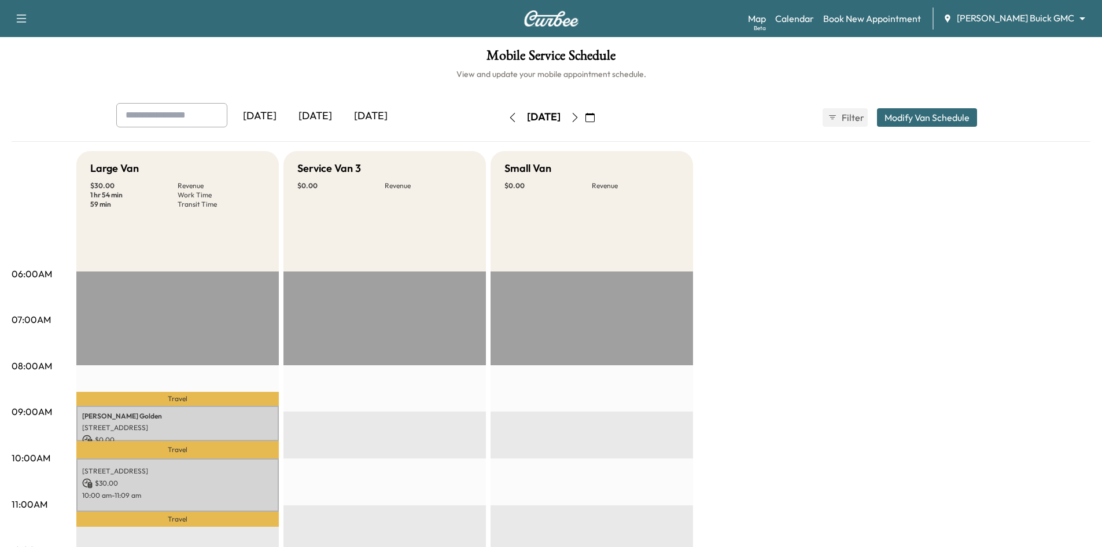
click at [328, 118] on div "[DATE]" at bounding box center [316, 116] width 56 height 27
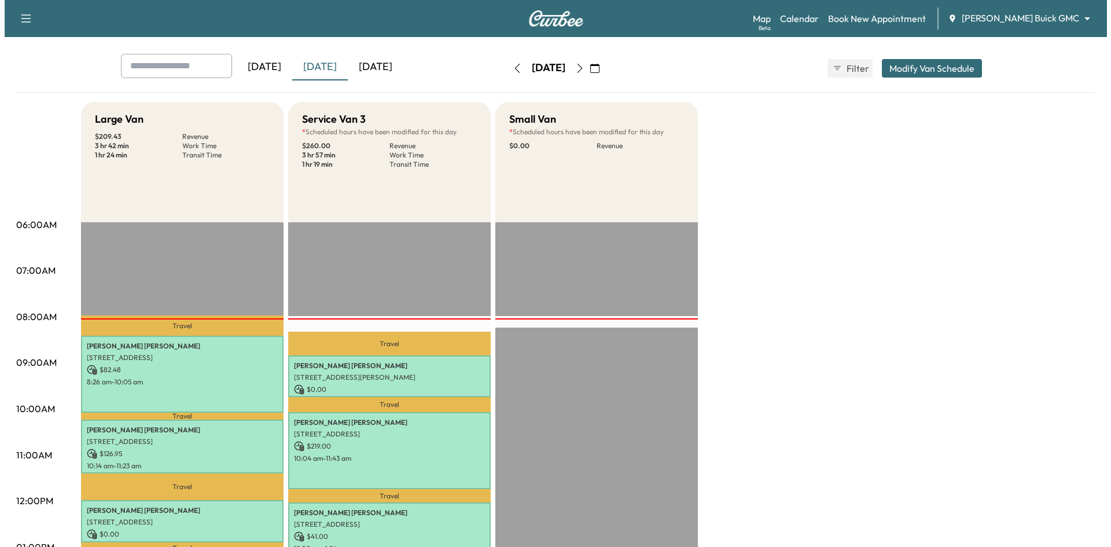
scroll to position [116, 0]
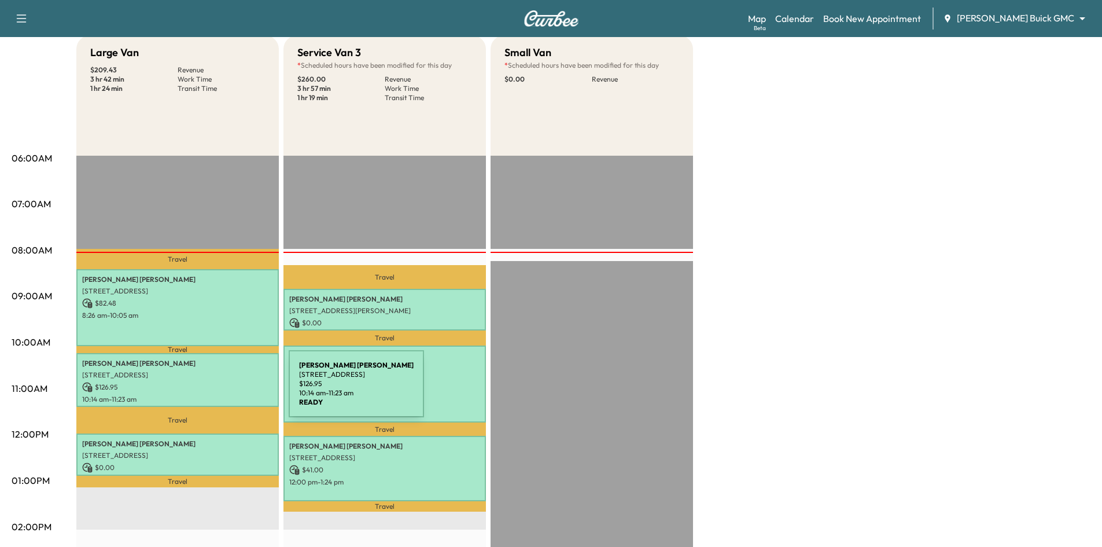
click at [202, 390] on div "[PERSON_NAME] [STREET_ADDRESS] $ 126.95 10:14 am - 11:23 am" at bounding box center [177, 380] width 202 height 54
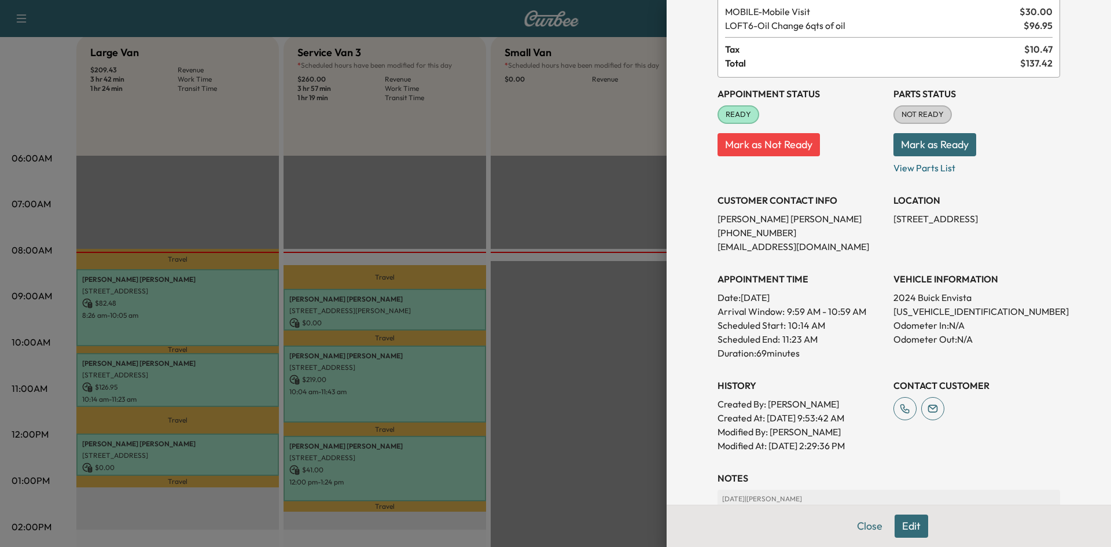
scroll to position [58, 0]
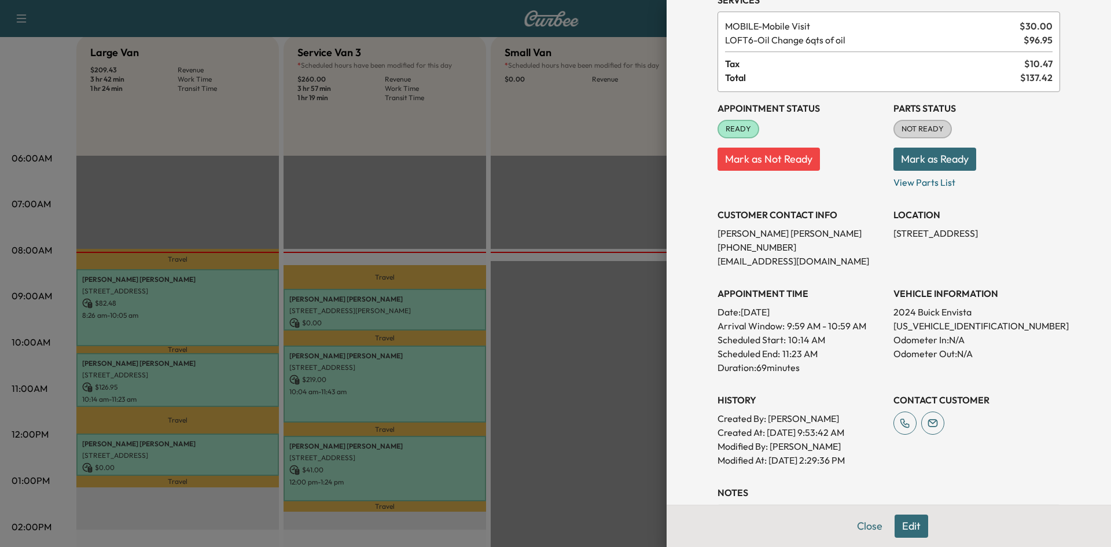
click at [253, 300] on div at bounding box center [555, 273] width 1111 height 547
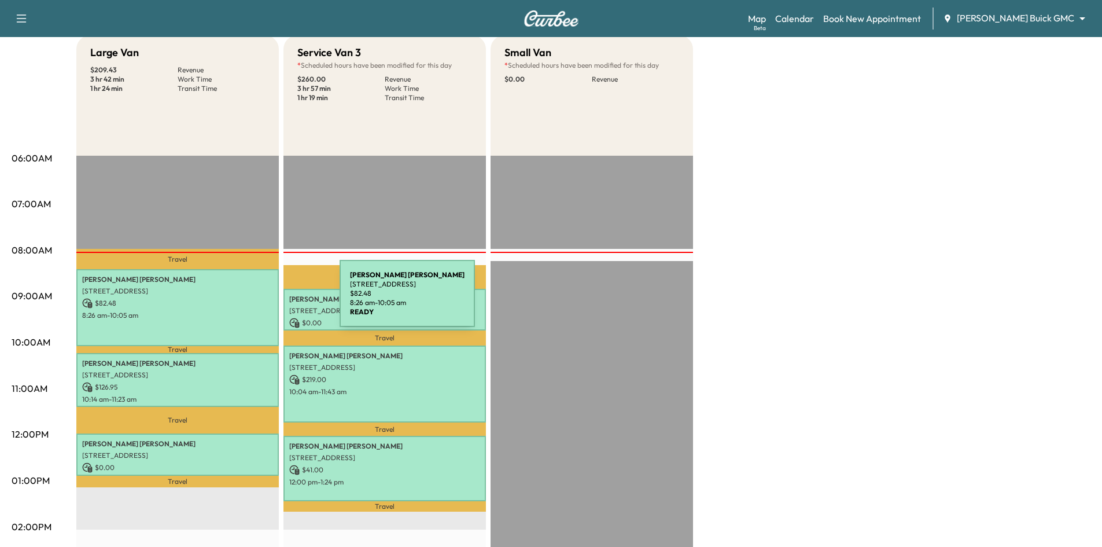
click at [253, 300] on p "$ 82.48" at bounding box center [177, 303] width 191 height 10
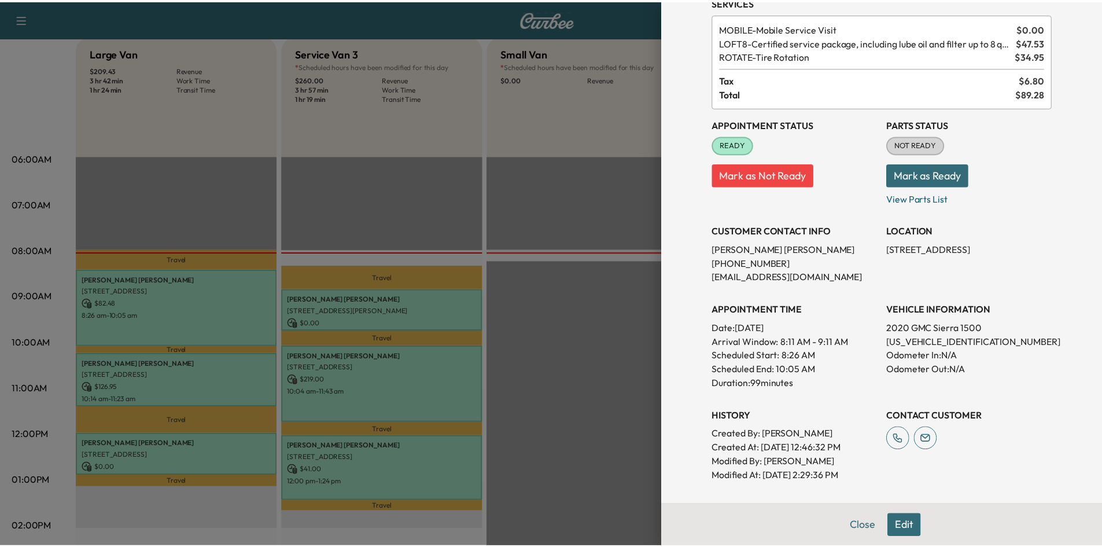
scroll to position [0, 0]
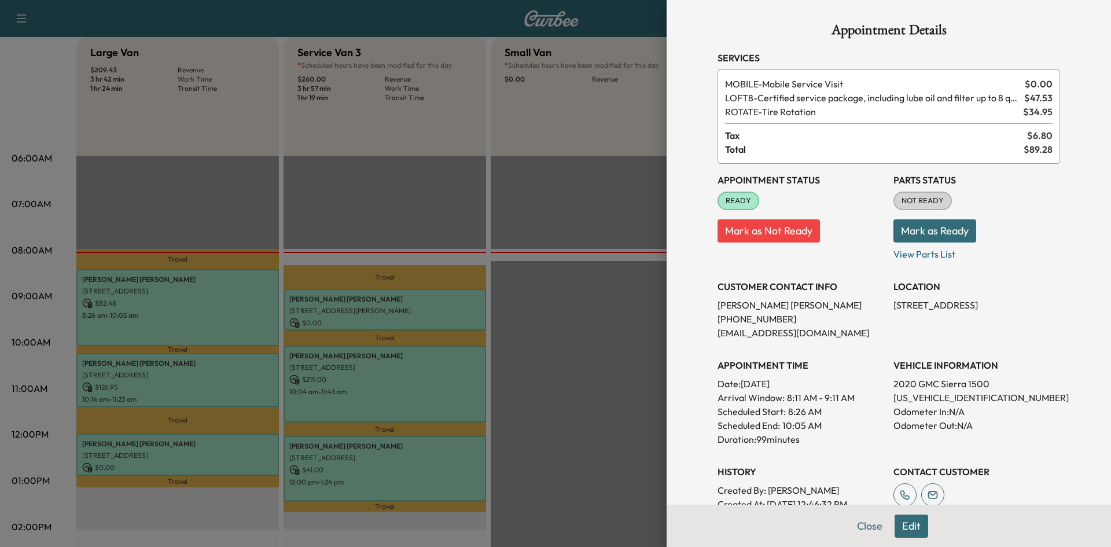
click at [395, 199] on div at bounding box center [555, 273] width 1111 height 547
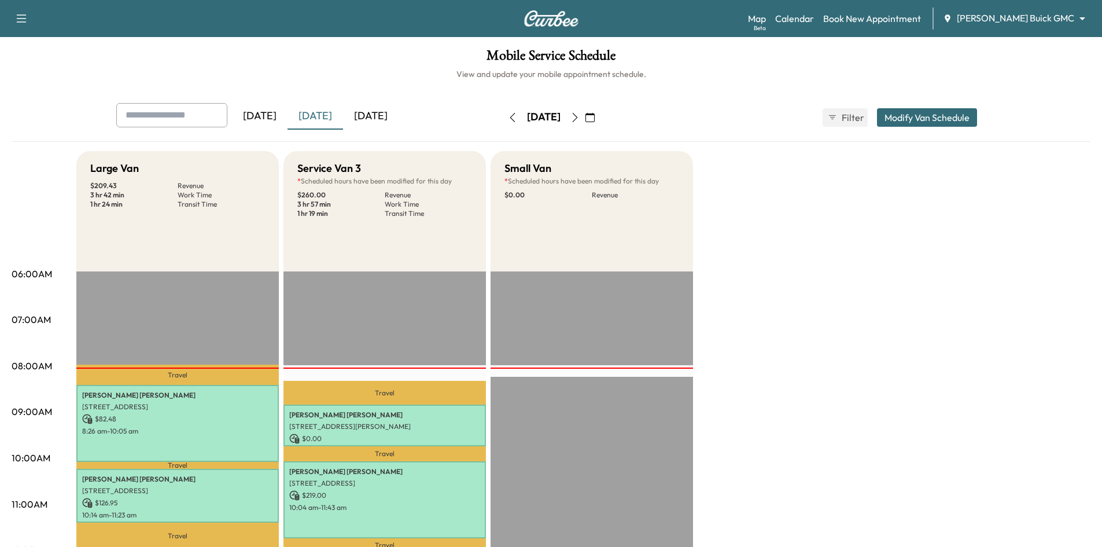
click at [580, 116] on icon "button" at bounding box center [574, 117] width 9 height 9
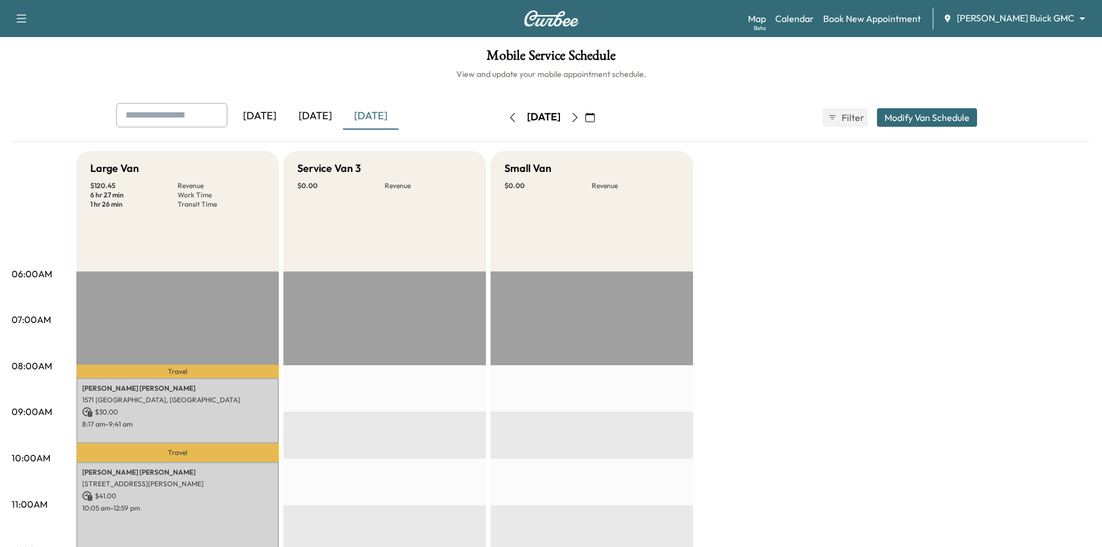
click at [580, 116] on icon "button" at bounding box center [574, 117] width 9 height 9
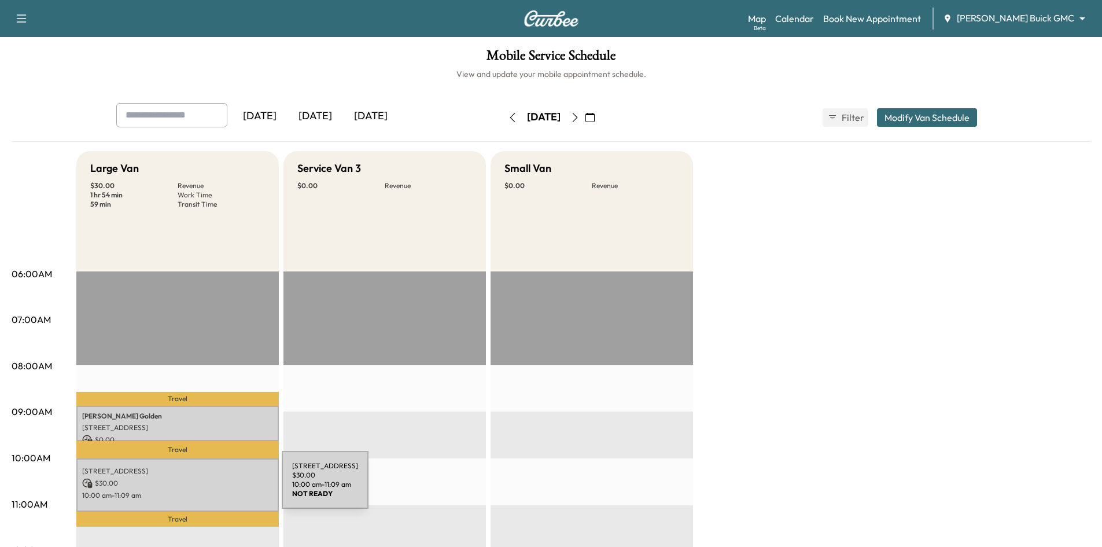
click at [197, 491] on p "10:00 am - 11:09 am" at bounding box center [177, 495] width 191 height 9
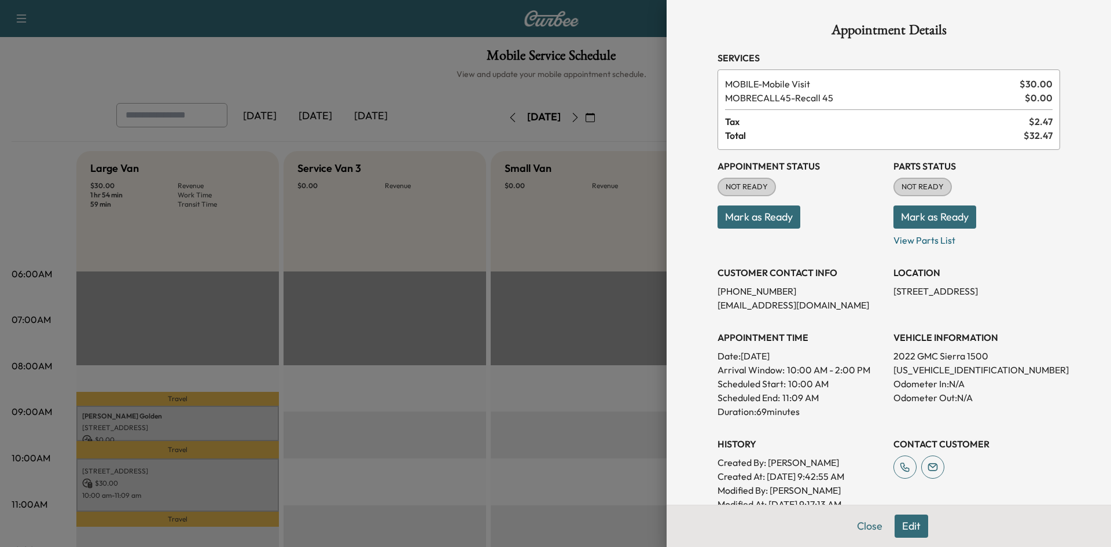
click at [913, 529] on button "Edit" at bounding box center [911, 525] width 34 height 23
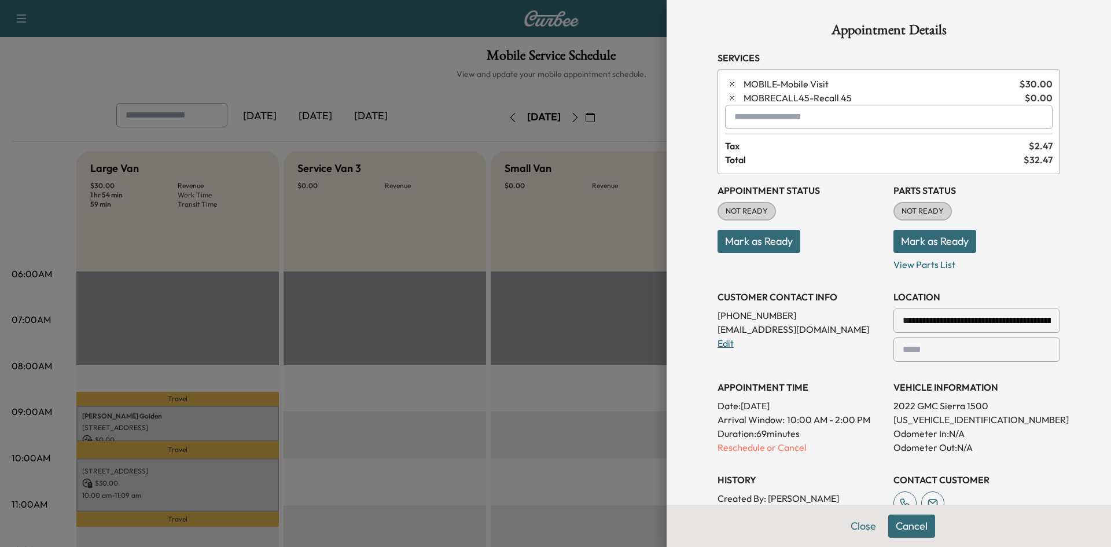
click at [717, 340] on link "Edit" at bounding box center [725, 343] width 16 height 12
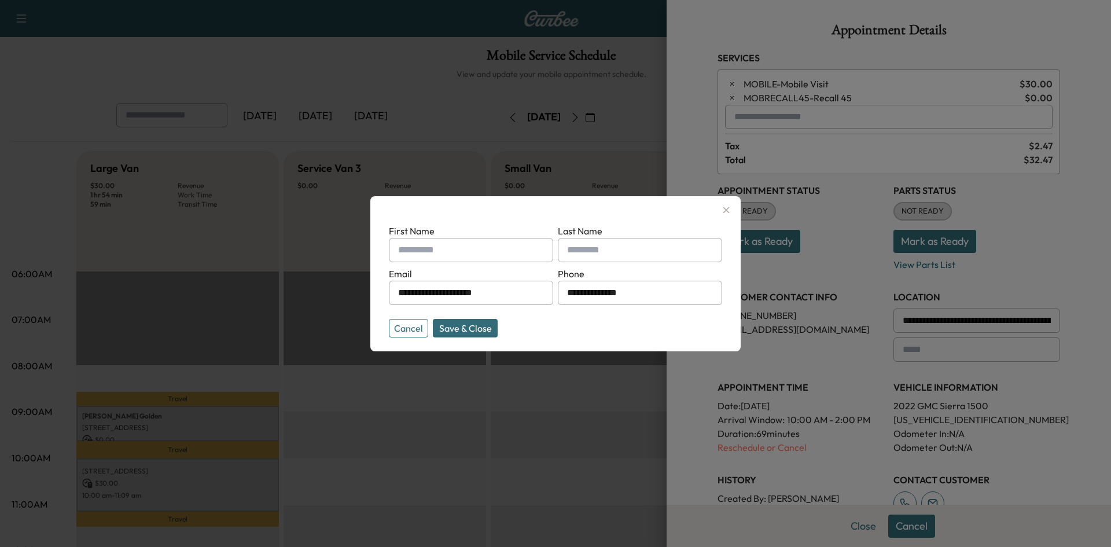
click at [516, 252] on input "text" at bounding box center [471, 250] width 164 height 24
paste input "**********"
drag, startPoint x: 513, startPoint y: 250, endPoint x: 453, endPoint y: 245, distance: 59.8
click at [453, 245] on input "**********" at bounding box center [471, 250] width 164 height 24
type input "********"
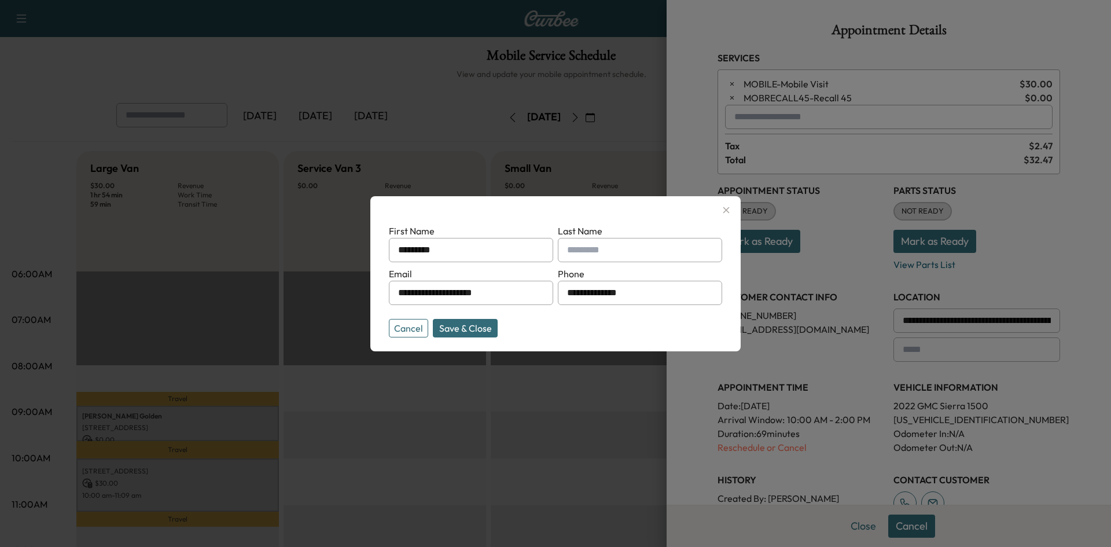
click at [587, 253] on input "text" at bounding box center [640, 250] width 164 height 24
paste input "**********"
click at [622, 249] on input "**********" at bounding box center [640, 250] width 164 height 24
drag, startPoint x: 636, startPoint y: 249, endPoint x: 566, endPoint y: 254, distance: 69.6
click at [566, 254] on div "*********" at bounding box center [640, 250] width 164 height 24
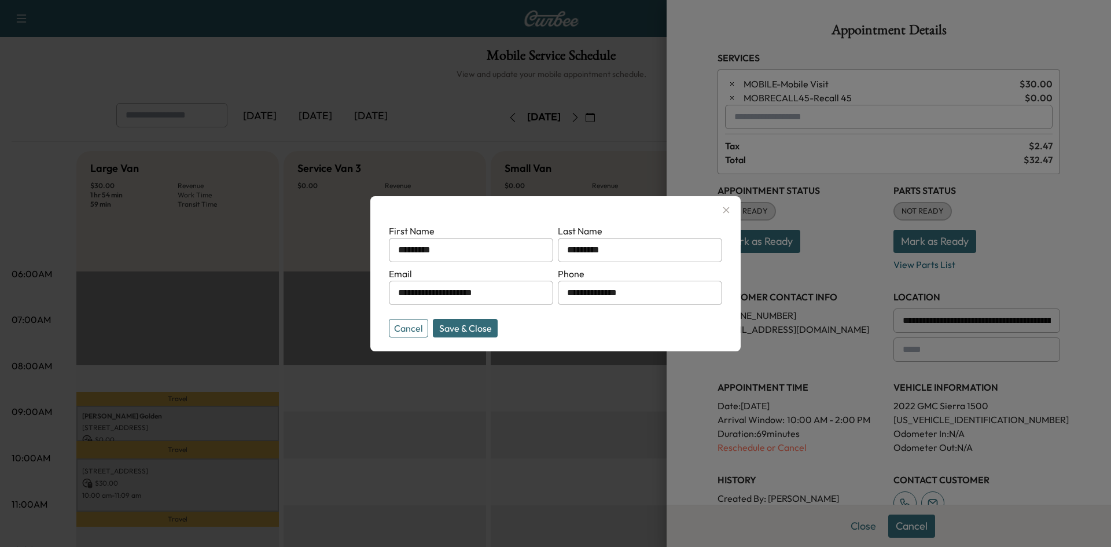
type input "*********"
drag, startPoint x: 448, startPoint y: 254, endPoint x: 396, endPoint y: 265, distance: 52.6
click at [397, 264] on form "**********" at bounding box center [555, 278] width 333 height 109
paste input "**********"
type input "*********"
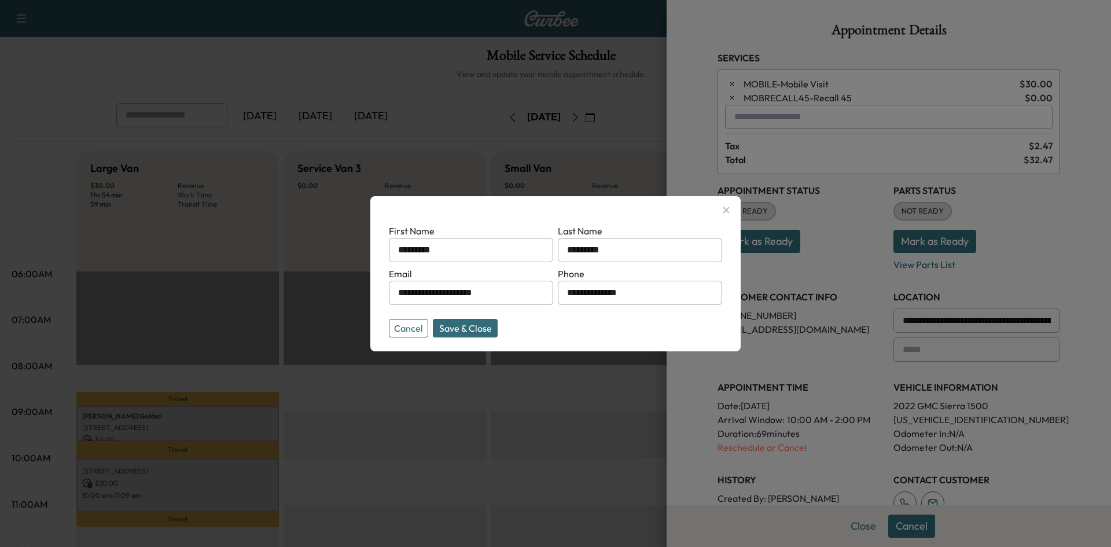
drag, startPoint x: 628, startPoint y: 248, endPoint x: 559, endPoint y: 267, distance: 72.0
click at [570, 262] on form "**********" at bounding box center [555, 278] width 333 height 109
type input "*"
paste input "**********"
type input "********"
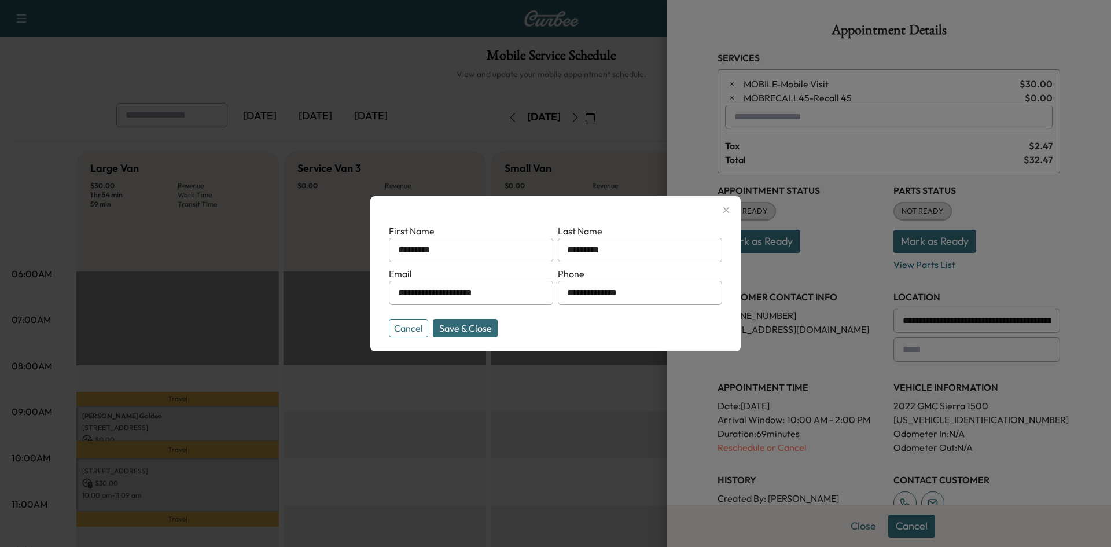
click at [460, 323] on button "Save & Close" at bounding box center [465, 328] width 65 height 19
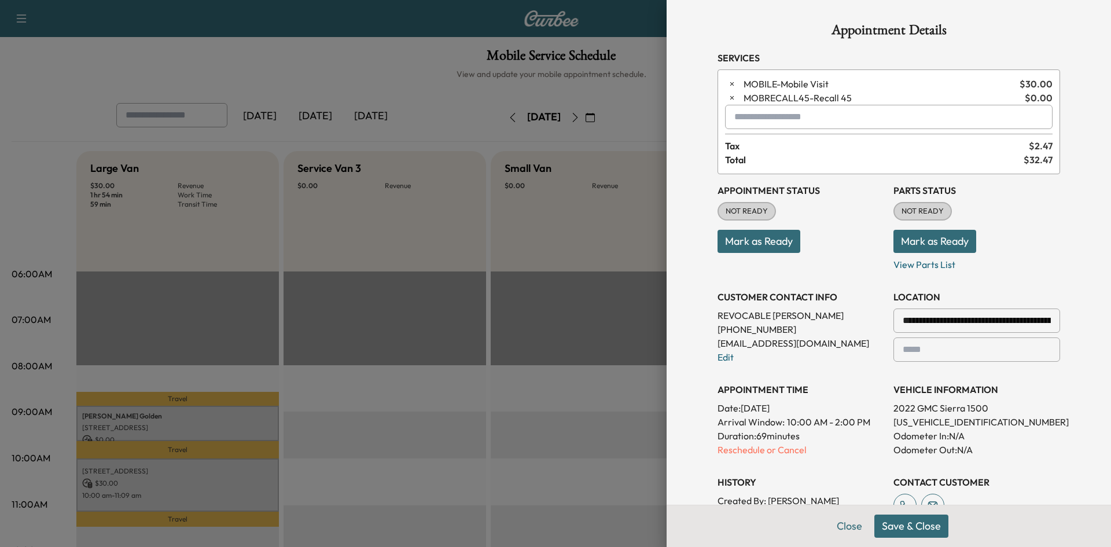
click at [914, 525] on button "Save & Close" at bounding box center [911, 525] width 74 height 23
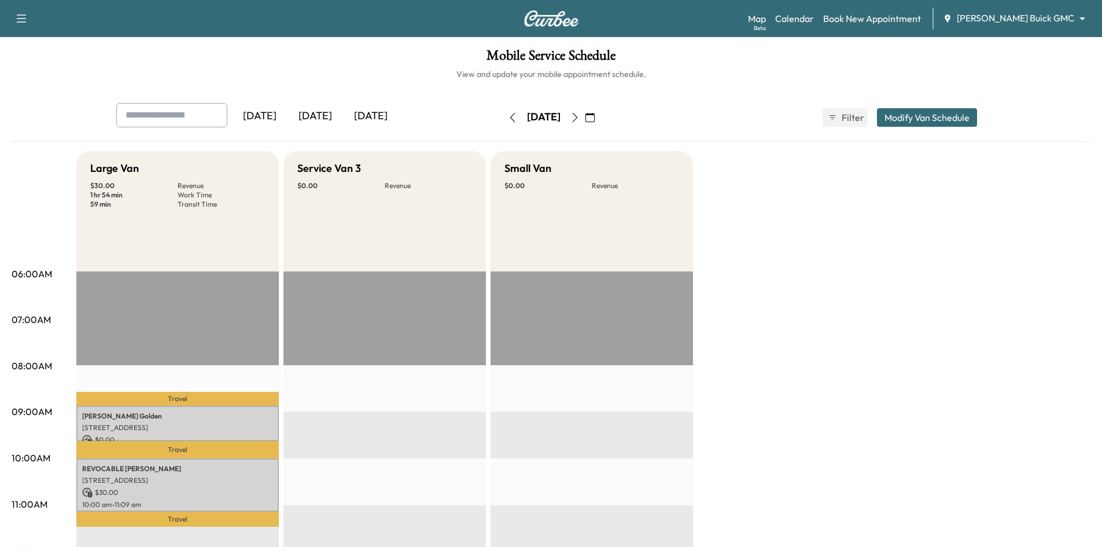
click at [316, 110] on div "[DATE]" at bounding box center [316, 116] width 56 height 27
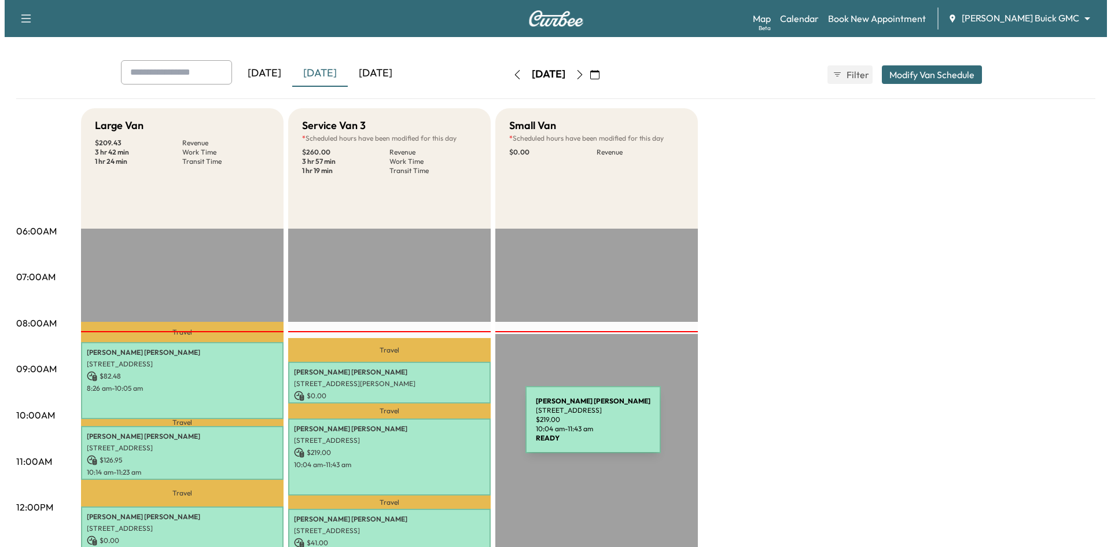
scroll to position [116, 0]
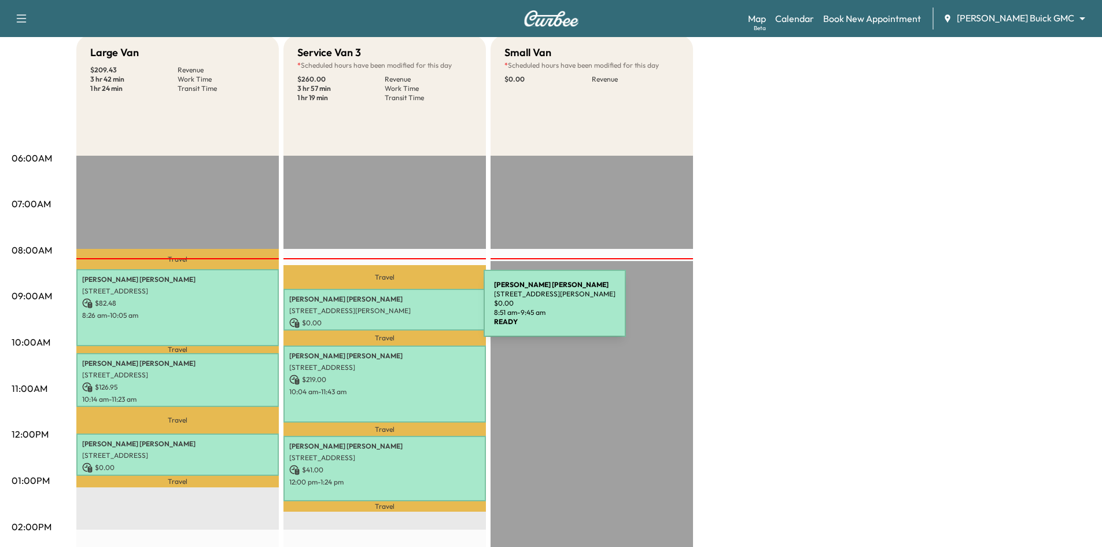
click at [397, 310] on p "[STREET_ADDRESS][PERSON_NAME]" at bounding box center [384, 310] width 191 height 9
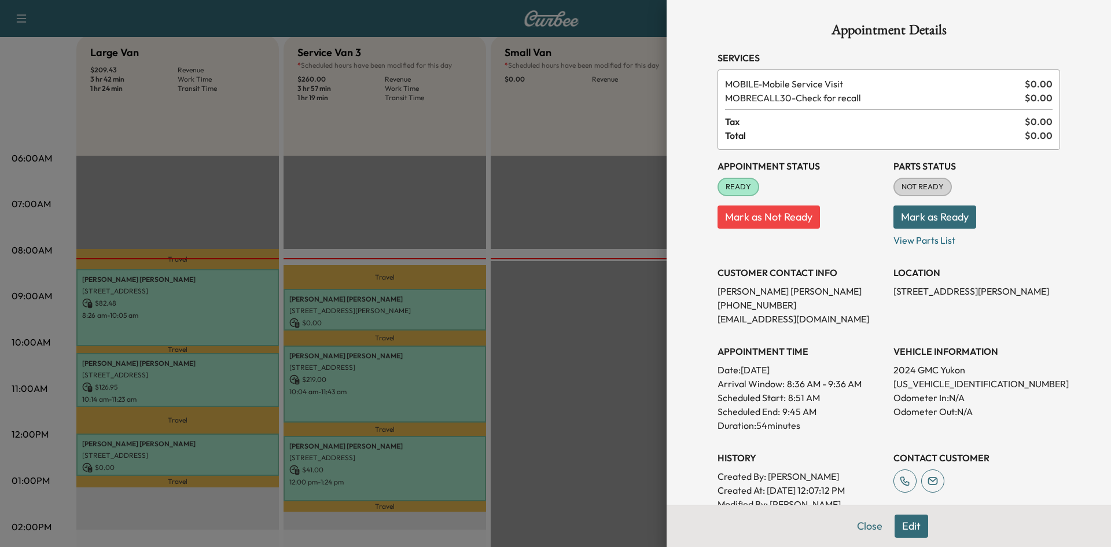
click at [454, 370] on div at bounding box center [555, 273] width 1111 height 547
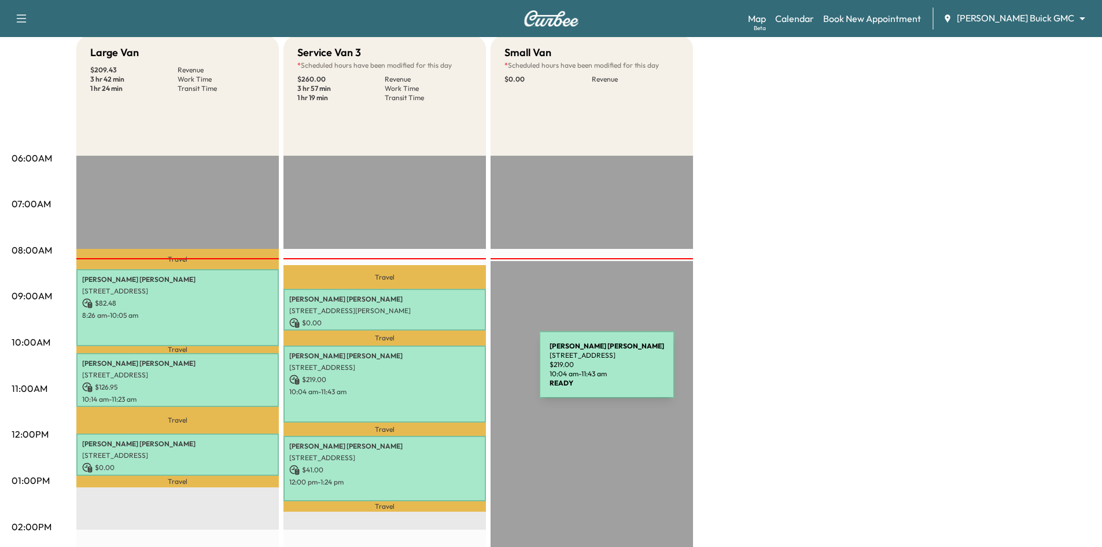
click at [452, 371] on div "[PERSON_NAME] [STREET_ADDRESS] $ 219.00 10:04 am - 11:43 am" at bounding box center [384, 383] width 202 height 77
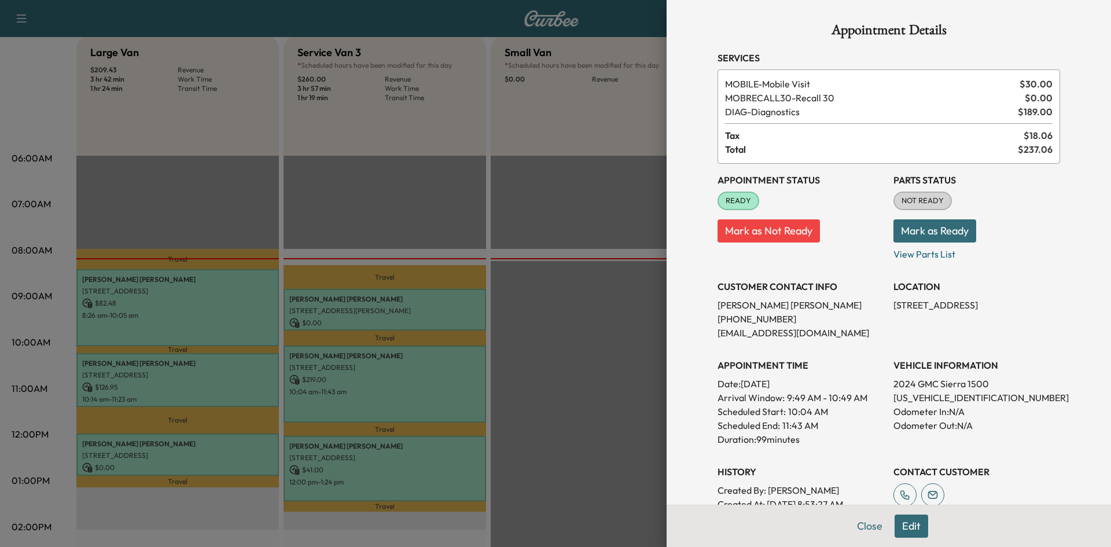
click at [467, 463] on div at bounding box center [555, 273] width 1111 height 547
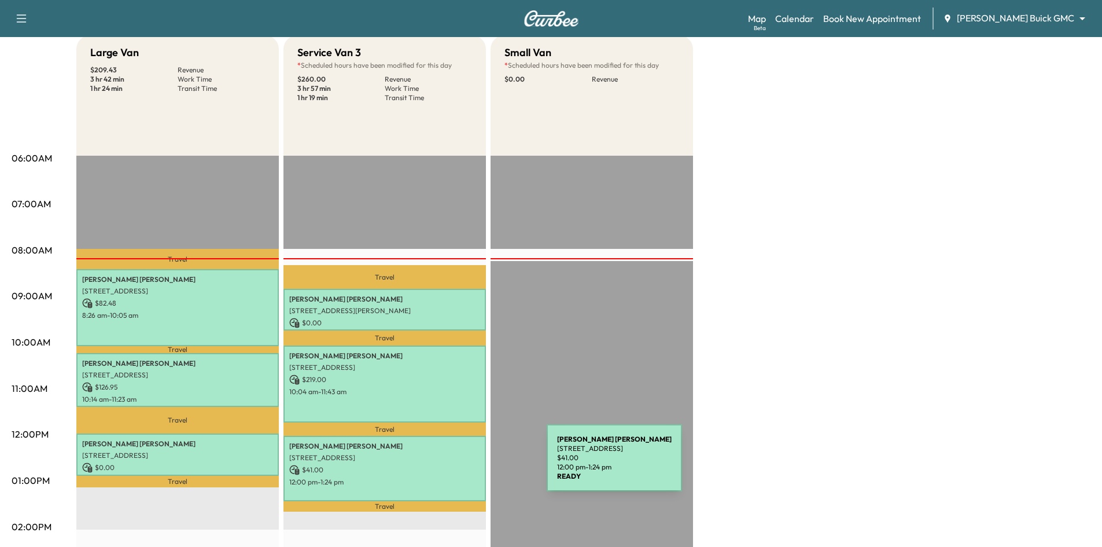
click at [457, 466] on p "$ 41.00" at bounding box center [384, 470] width 191 height 10
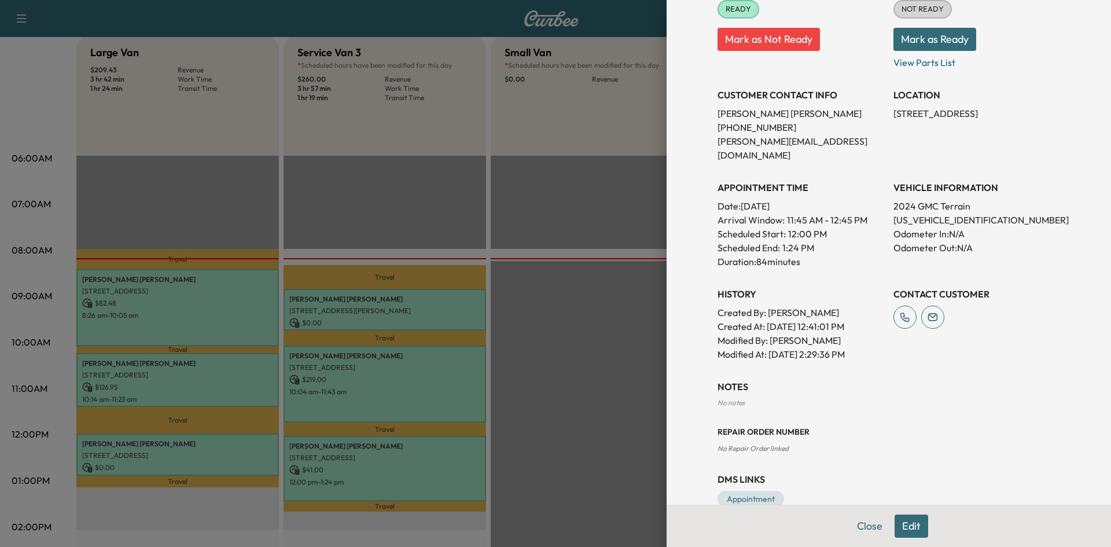
scroll to position [189, 0]
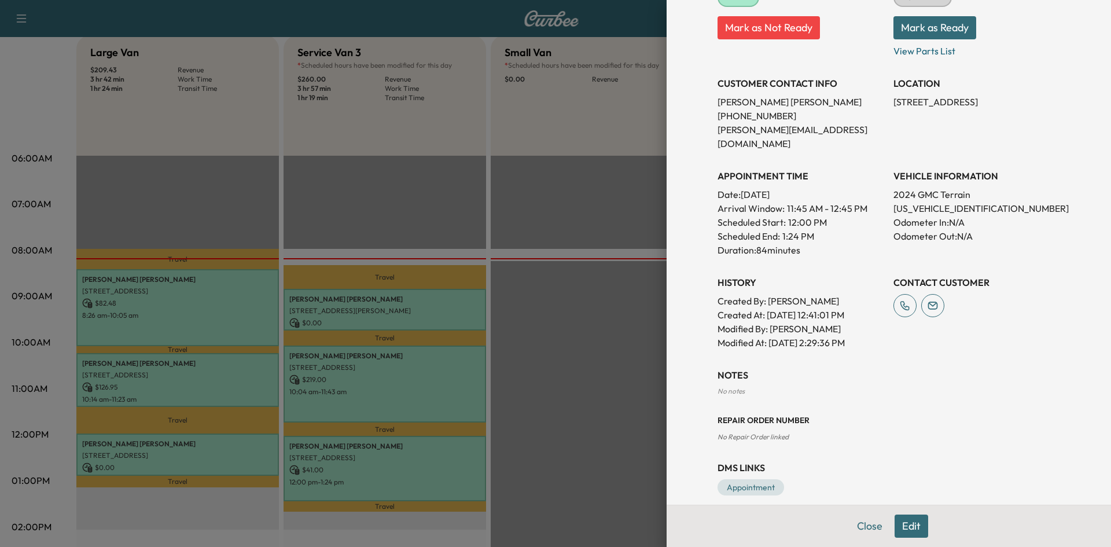
click at [578, 312] on div at bounding box center [555, 273] width 1111 height 547
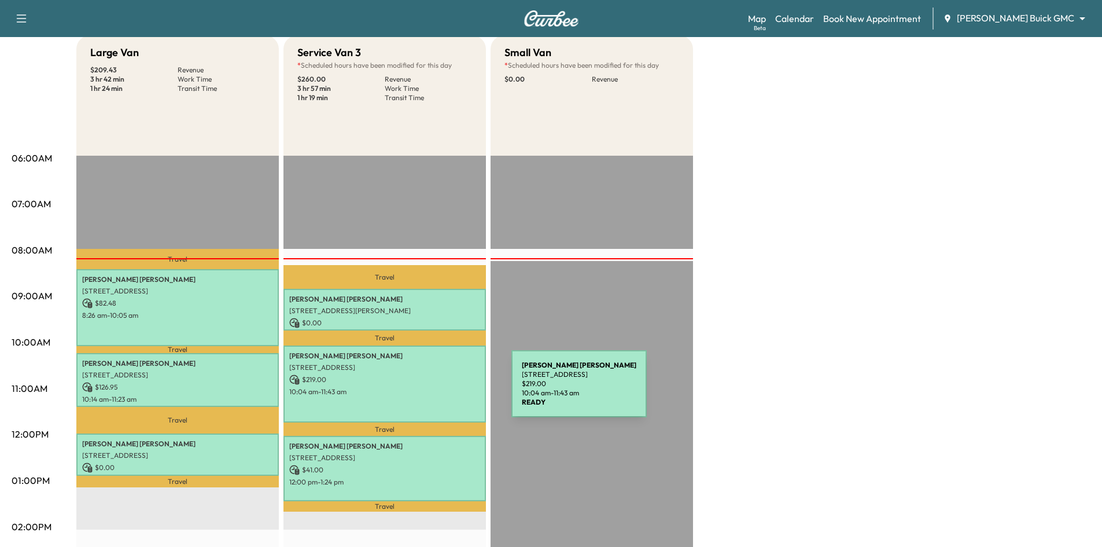
click at [425, 390] on p "10:04 am - 11:43 am" at bounding box center [384, 391] width 191 height 9
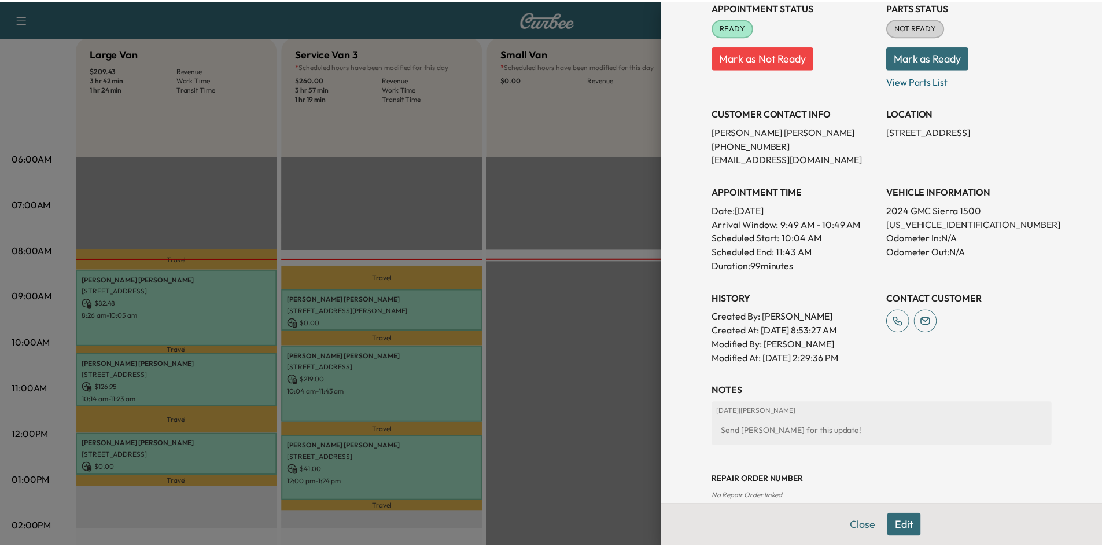
scroll to position [116, 0]
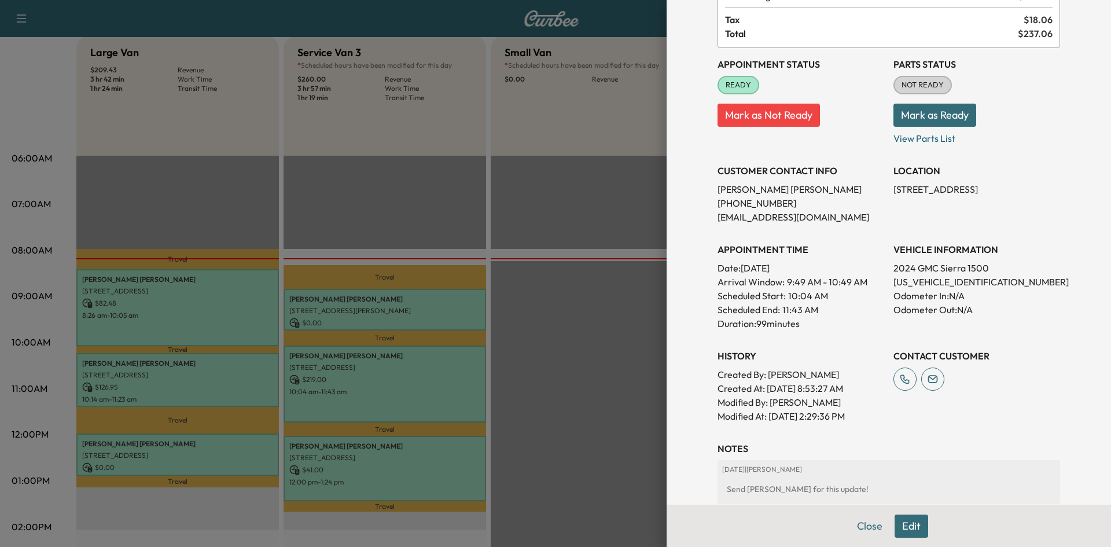
click at [599, 220] on div at bounding box center [555, 273] width 1111 height 547
